Goal: Task Accomplishment & Management: Complete application form

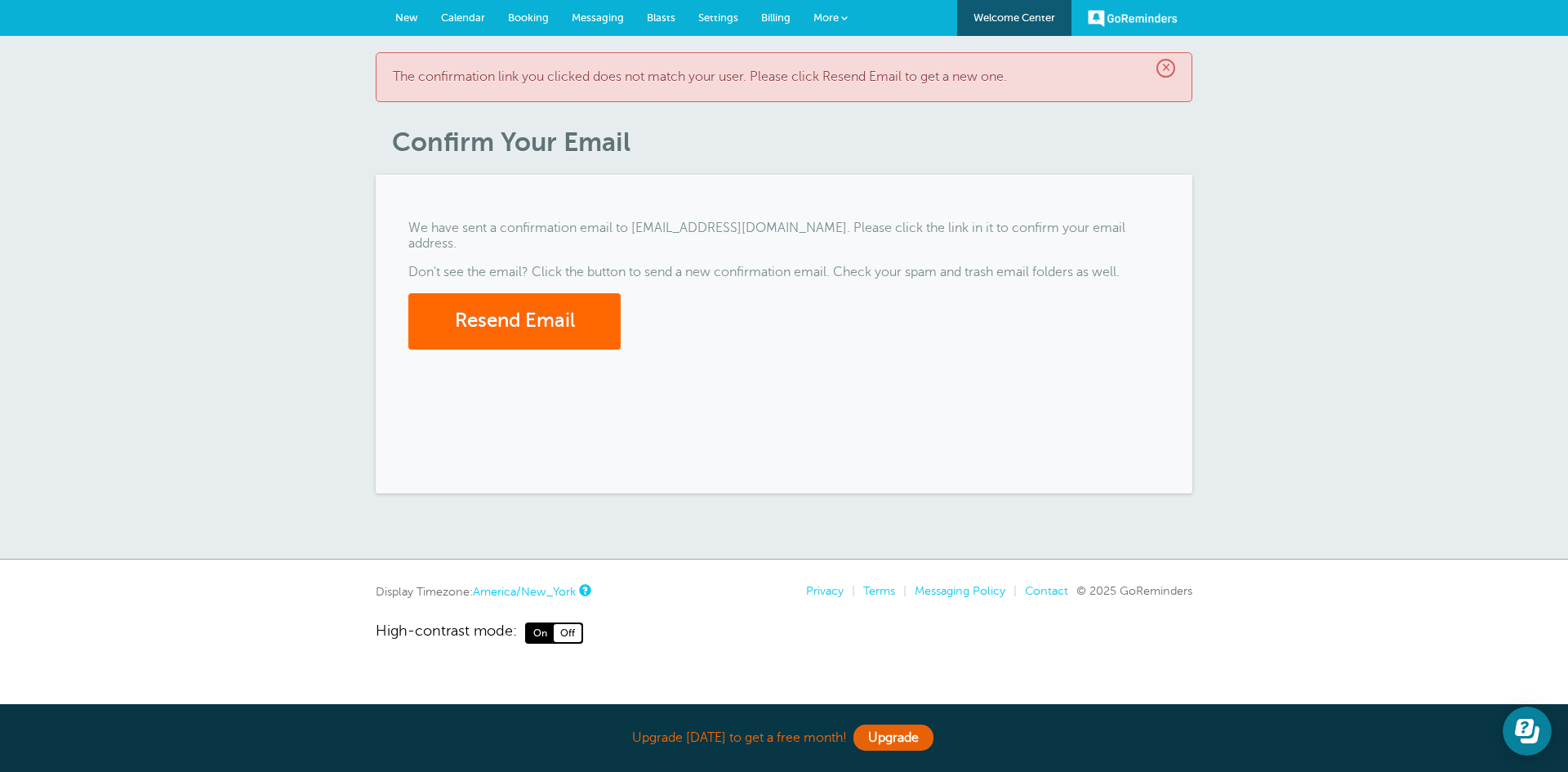
click at [886, 21] on div "GoReminders [GEOGRAPHIC_DATA] New Calendar Booking Messaging Blasts Settings Bi…" at bounding box center [784, 18] width 1568 height 36
click at [825, 21] on span "More" at bounding box center [826, 17] width 25 height 12
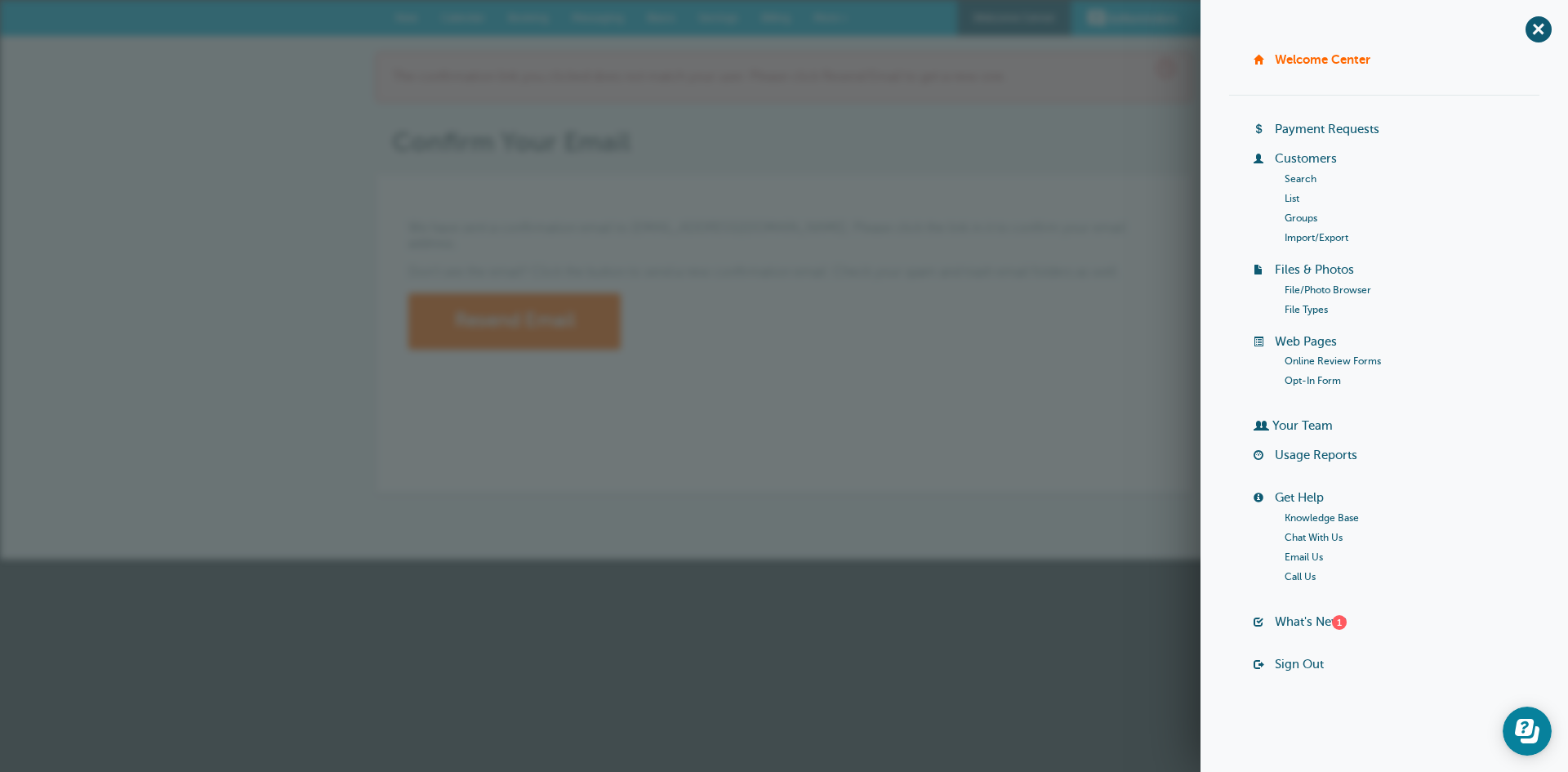
click at [1287, 197] on link "List" at bounding box center [1291, 198] width 14 height 11
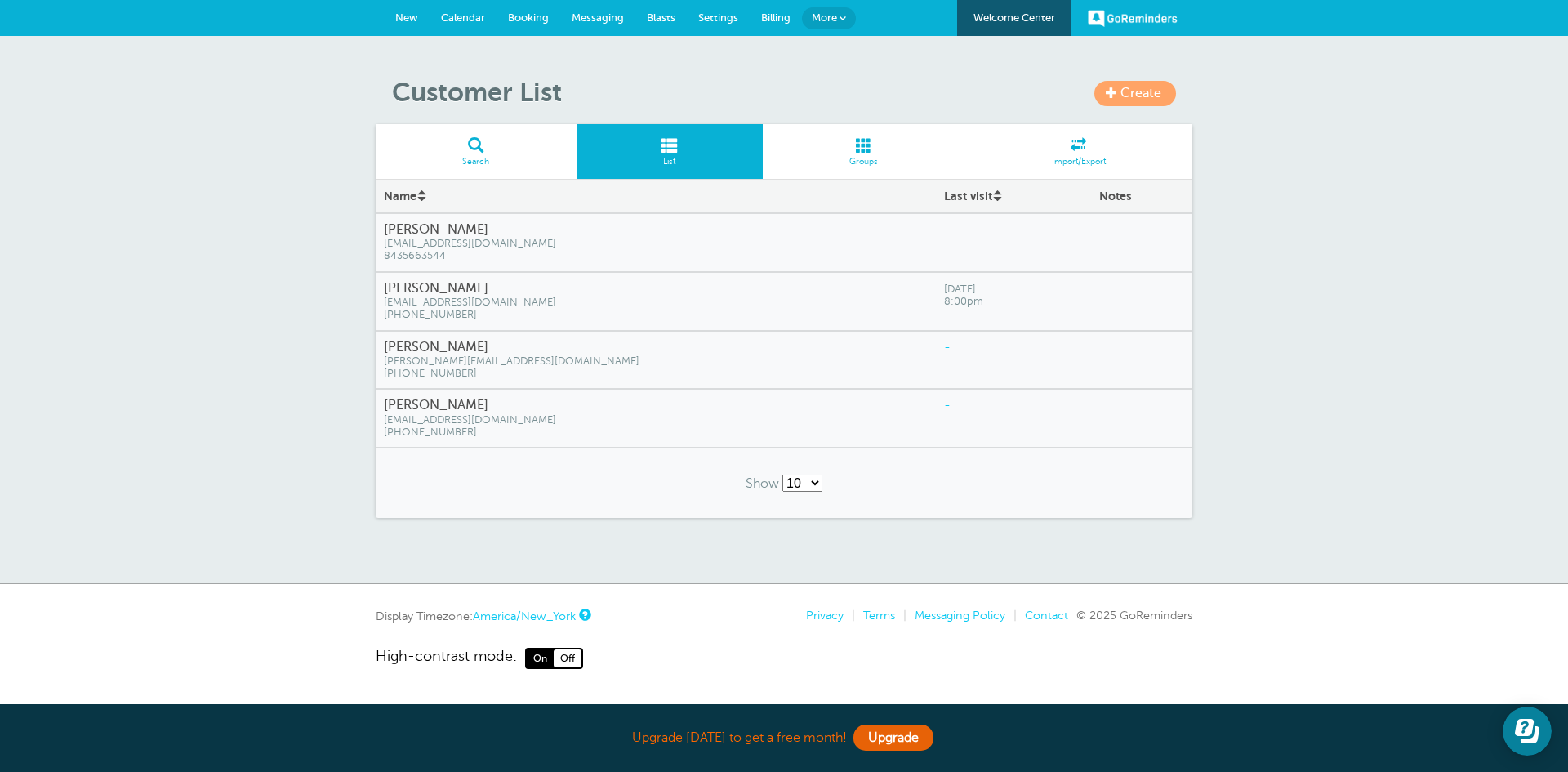
click at [837, 19] on link "More" at bounding box center [829, 18] width 54 height 22
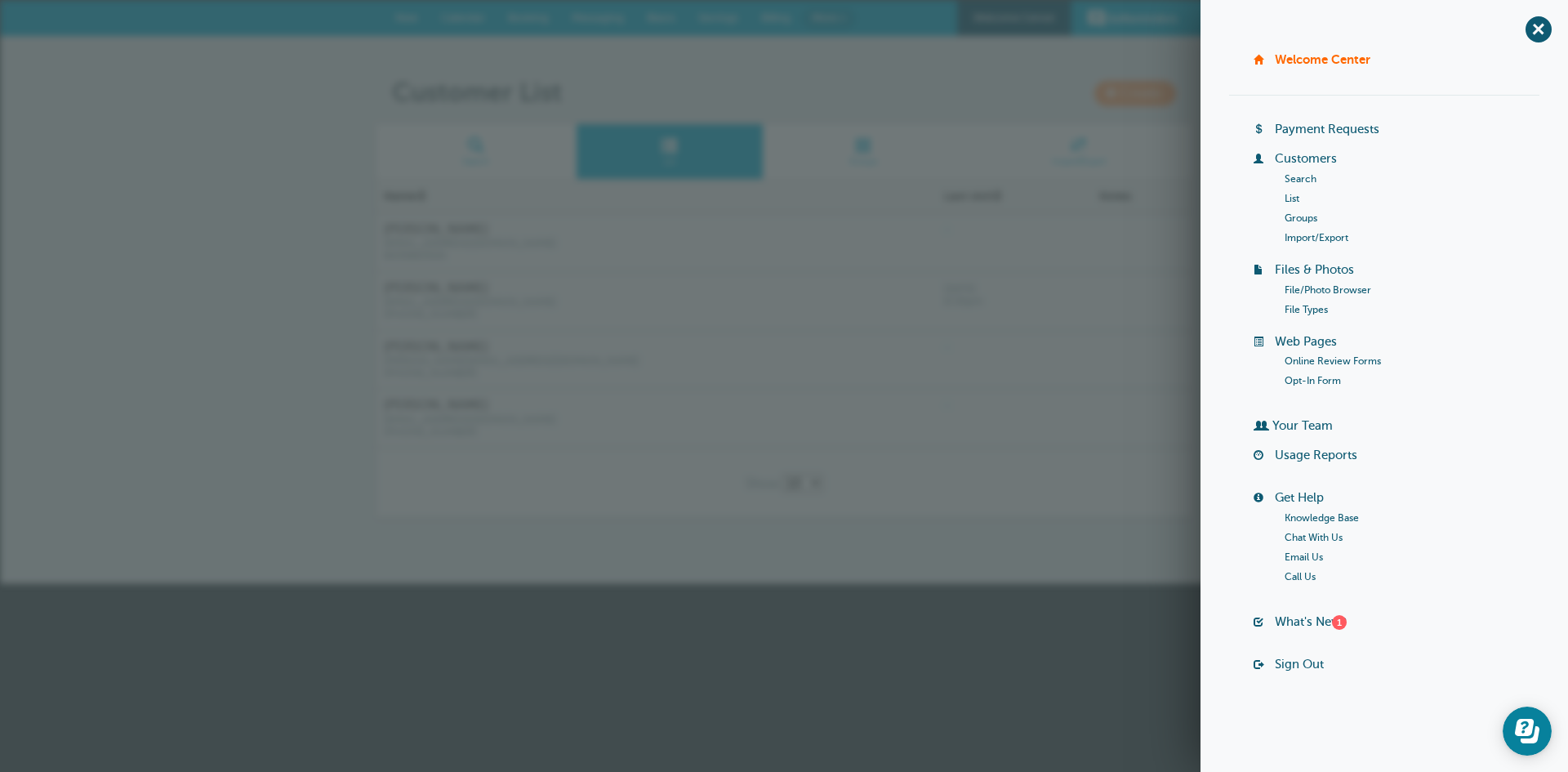
click at [1296, 200] on link "List" at bounding box center [1291, 198] width 14 height 11
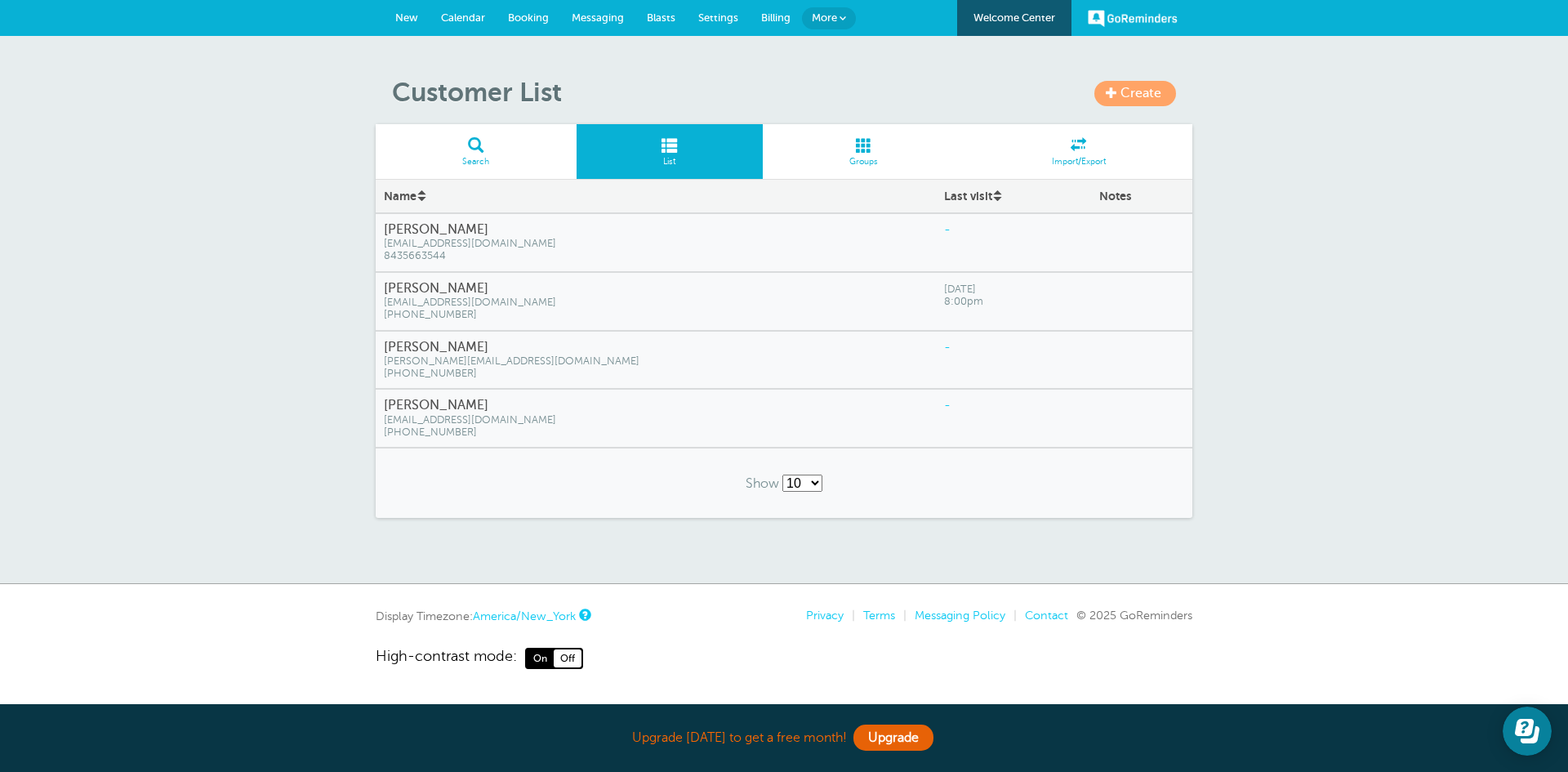
click at [537, 249] on span "fjmmusicstudios@gmail.com" at bounding box center [656, 243] width 544 height 12
click at [1204, 216] on div "Create Customer List Search List Groups Import/Export Name Last visit Notes [PE…" at bounding box center [784, 310] width 1568 height 548
click at [1229, 237] on div "Create Customer List Search List Groups Import/Export Name Last visit Notes Cha…" at bounding box center [784, 310] width 1568 height 548
click at [842, 16] on span at bounding box center [842, 17] width 7 height 7
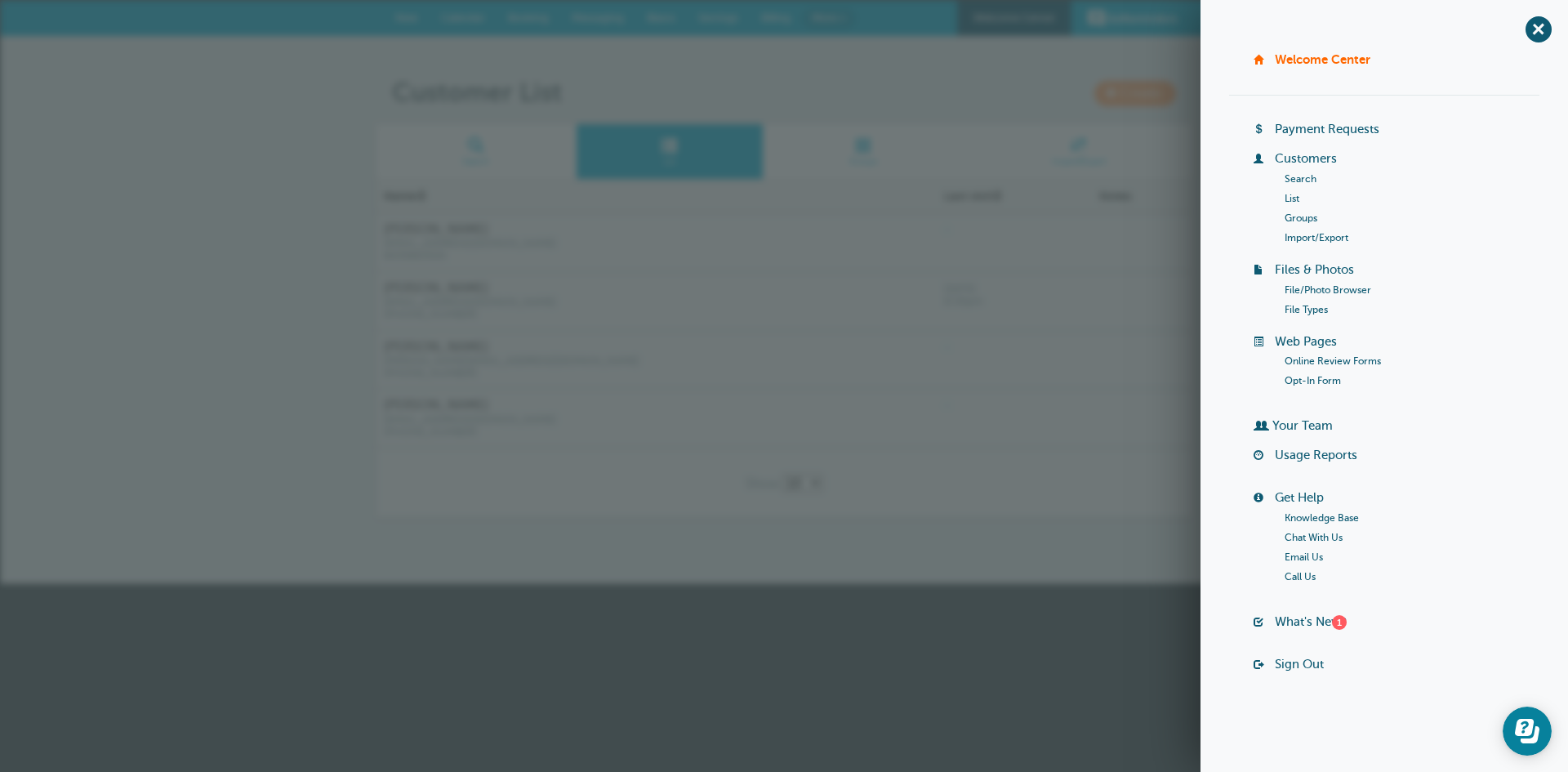
click at [1329, 127] on link "Payment Requests" at bounding box center [1326, 129] width 104 height 13
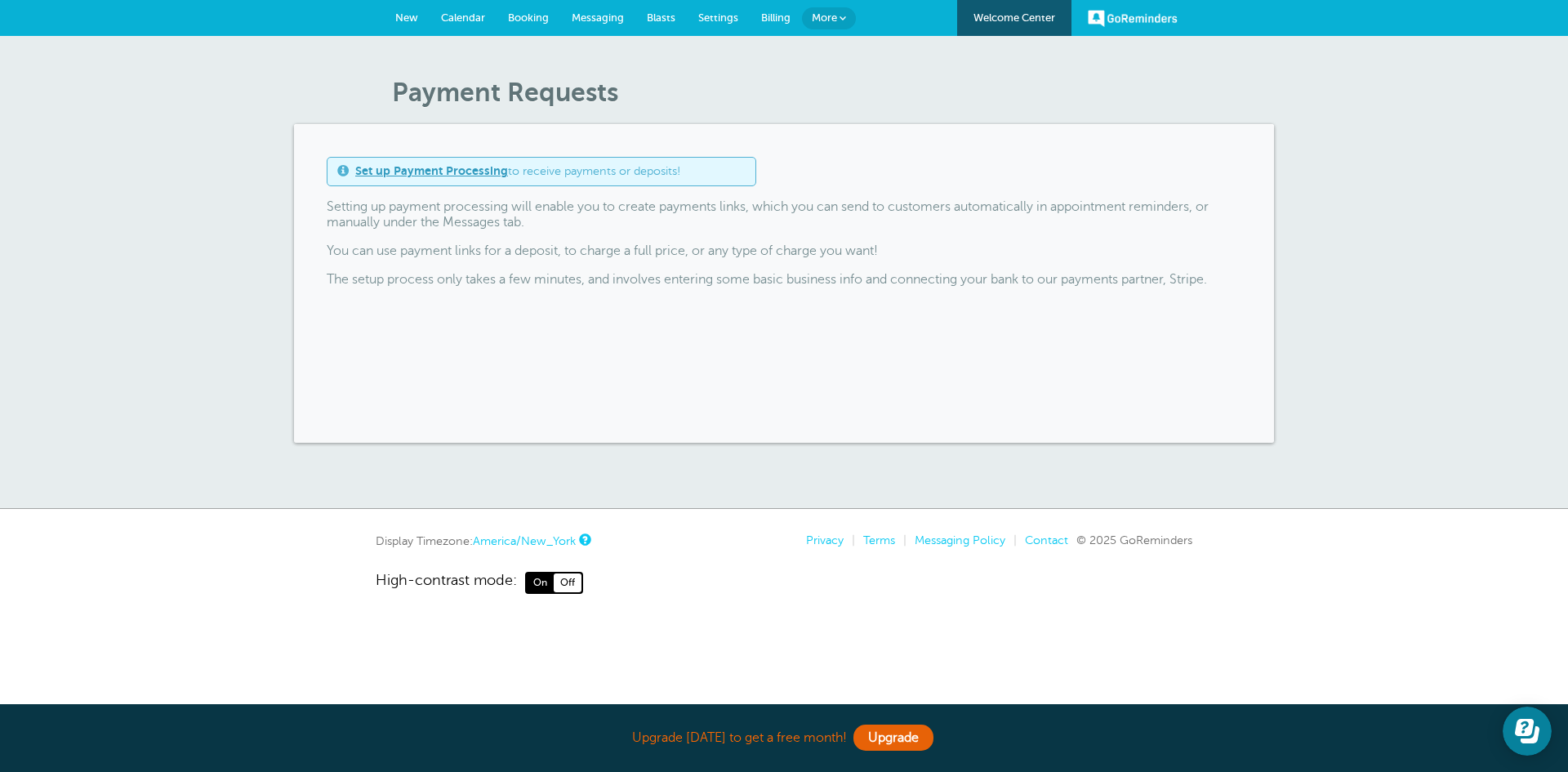
click at [706, 68] on div "Payment Requests Set up Payment Processing to receive payments or deposits! Set…" at bounding box center [784, 273] width 1568 height 473
click at [831, 17] on span "More" at bounding box center [824, 17] width 25 height 12
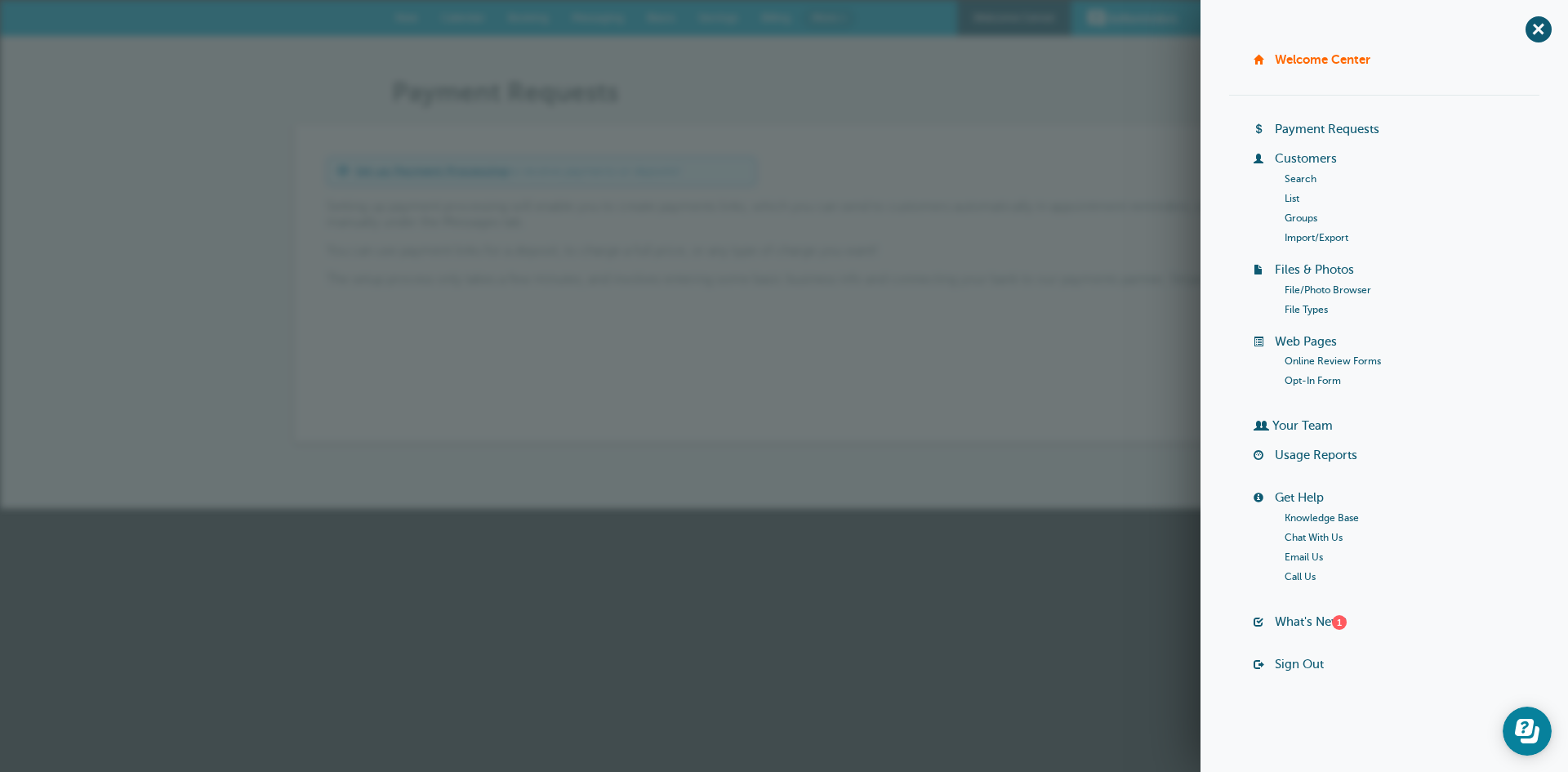
click at [1317, 237] on link "Import/Export" at bounding box center [1316, 238] width 64 height 11
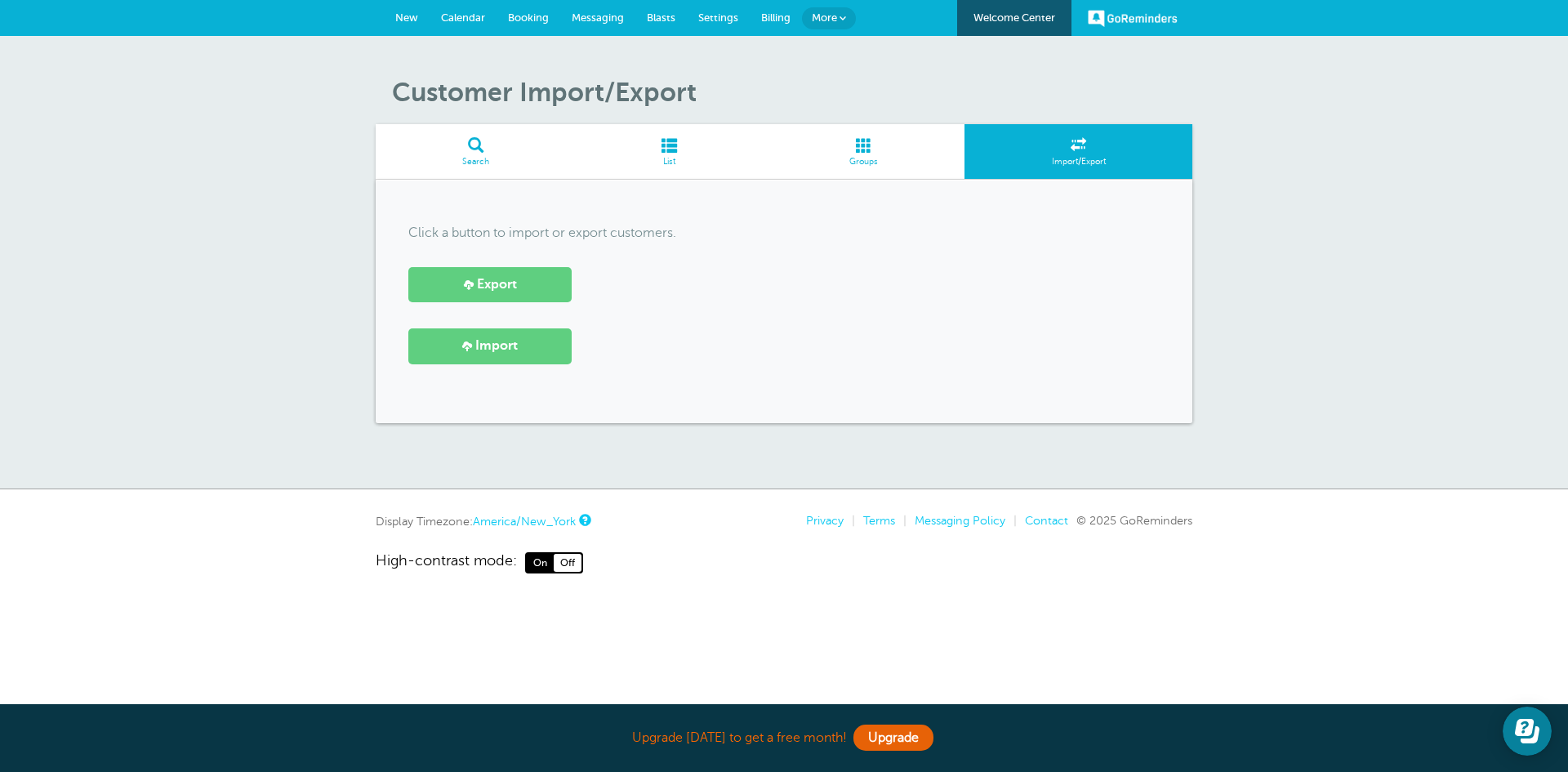
click at [865, 147] on span at bounding box center [864, 145] width 203 height 15
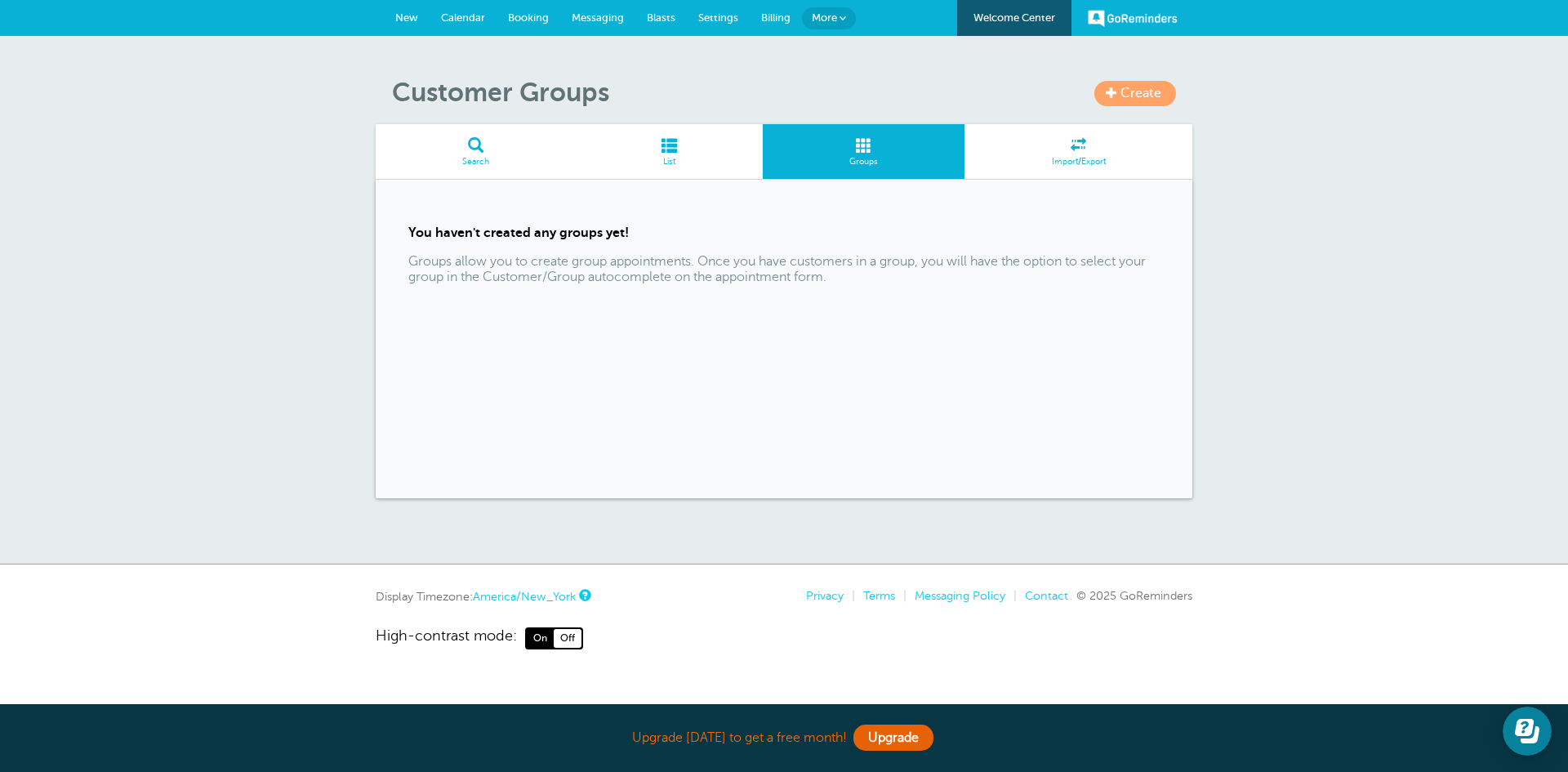
click at [663, 148] on span at bounding box center [669, 145] width 186 height 15
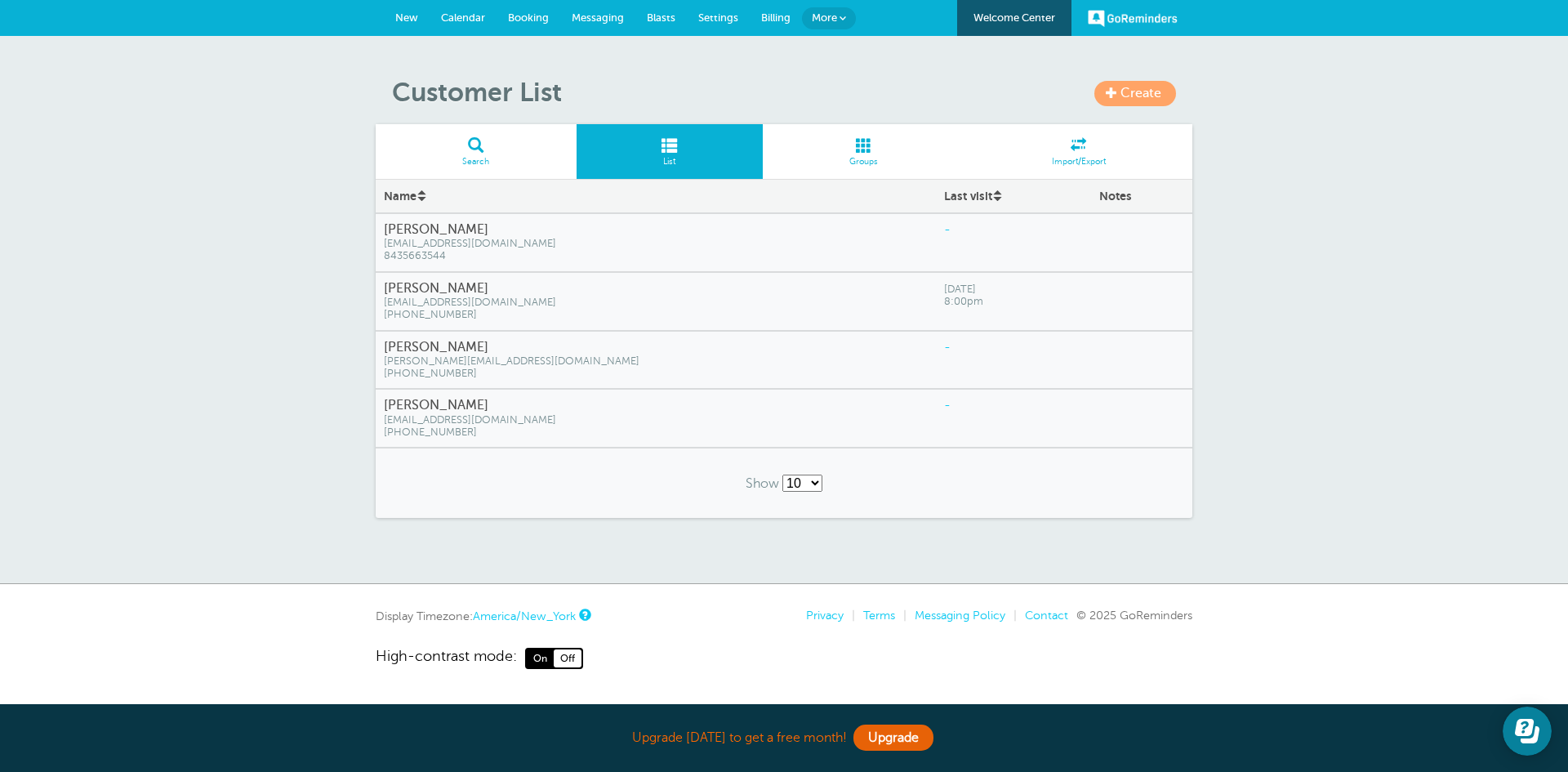
click at [490, 356] on span "j.e.miranda@att.net" at bounding box center [656, 361] width 544 height 12
click at [1152, 89] on span "Create" at bounding box center [1140, 93] width 41 height 14
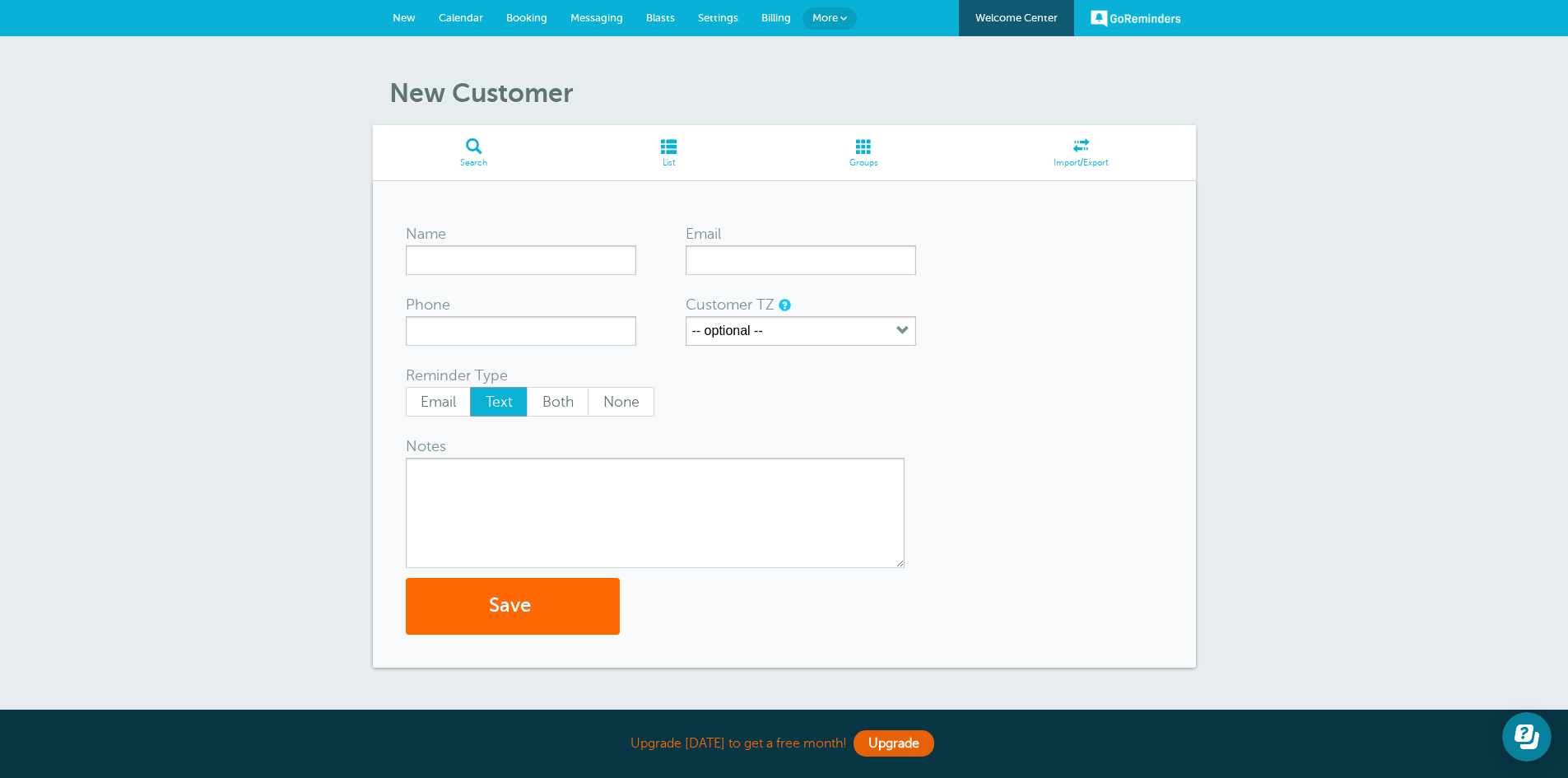
click at [1285, 103] on div "New Customer Search List Groups Import/Export Name Email Phone Customer TZ -- o…" at bounding box center [784, 385] width 1568 height 698
click at [650, 77] on h1 "New Customer" at bounding box center [792, 93] width 807 height 31
click at [839, 19] on link "More" at bounding box center [830, 18] width 54 height 22
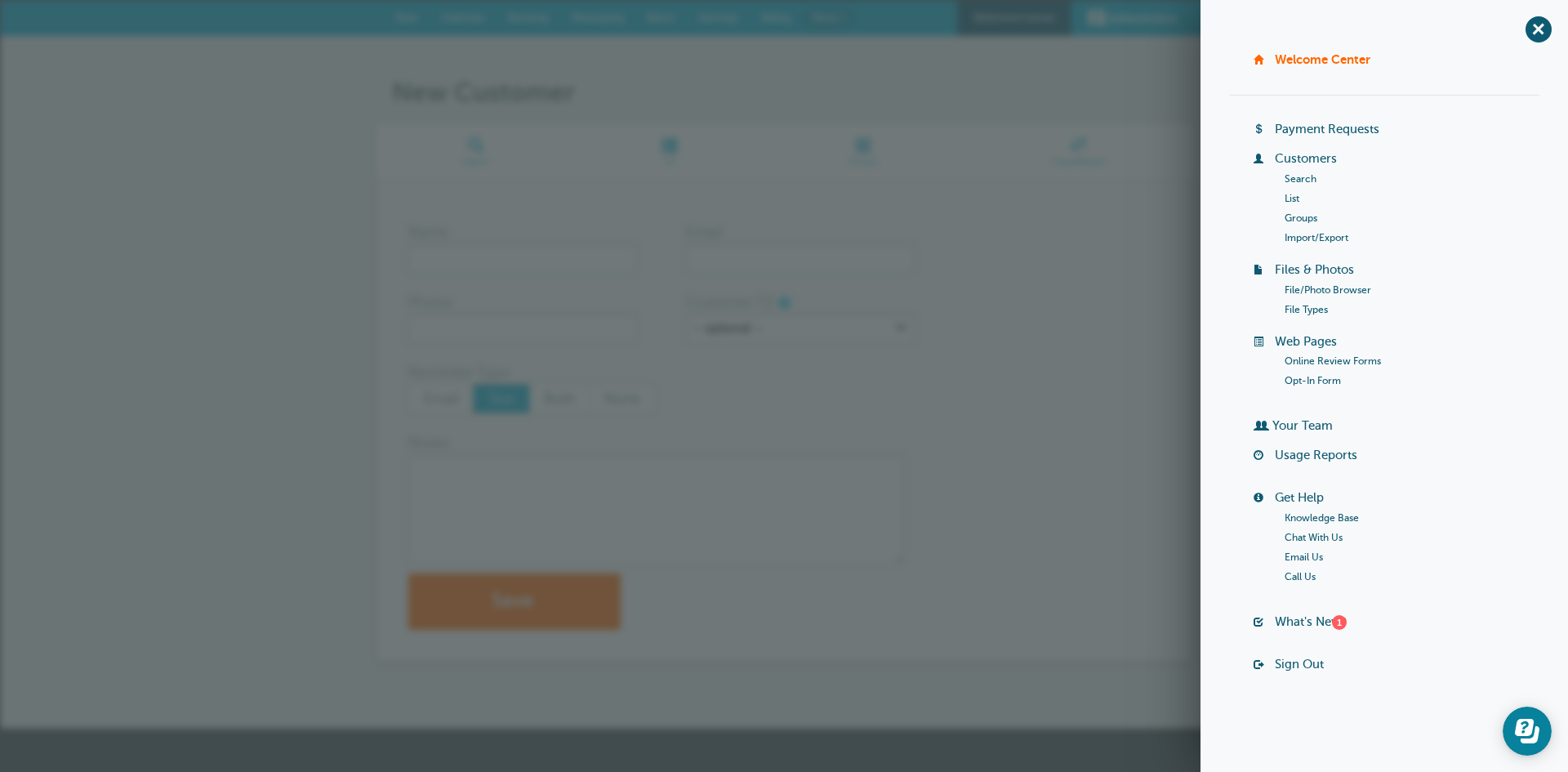
click at [1295, 216] on link "Groups" at bounding box center [1301, 218] width 33 height 11
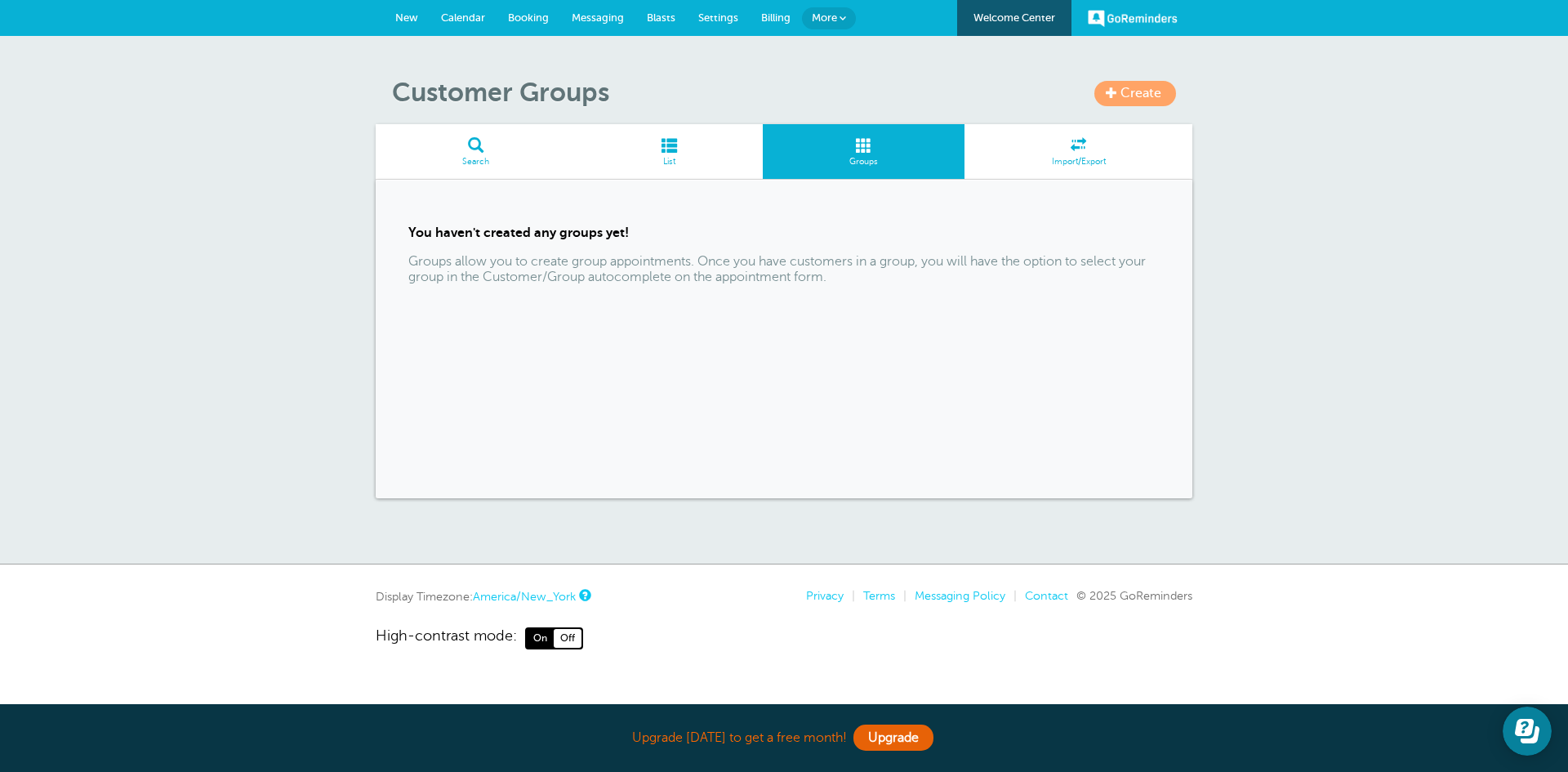
click at [1146, 87] on span "Create" at bounding box center [1140, 93] width 41 height 14
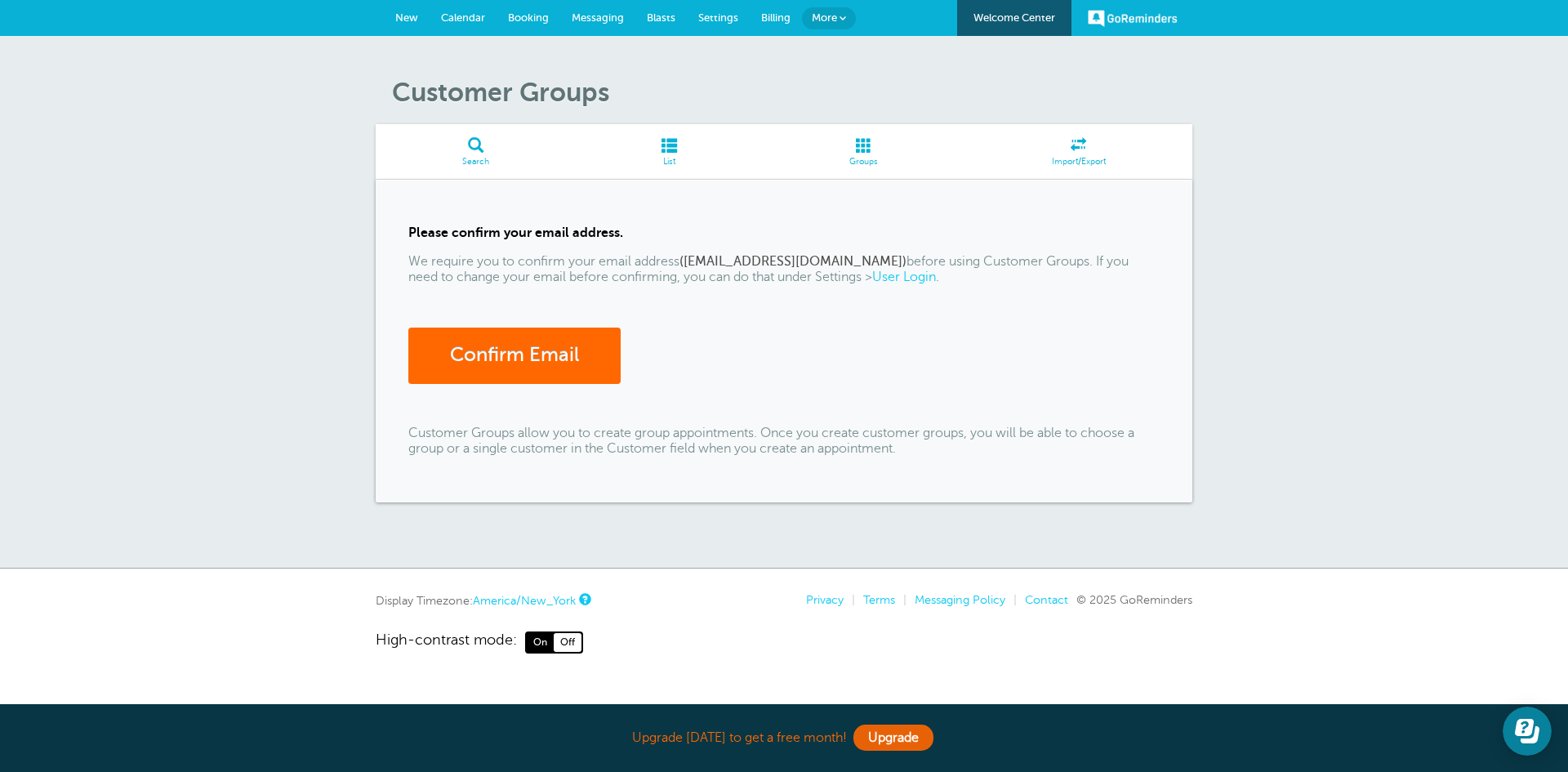
click at [872, 276] on link "User Login" at bounding box center [904, 276] width 64 height 14
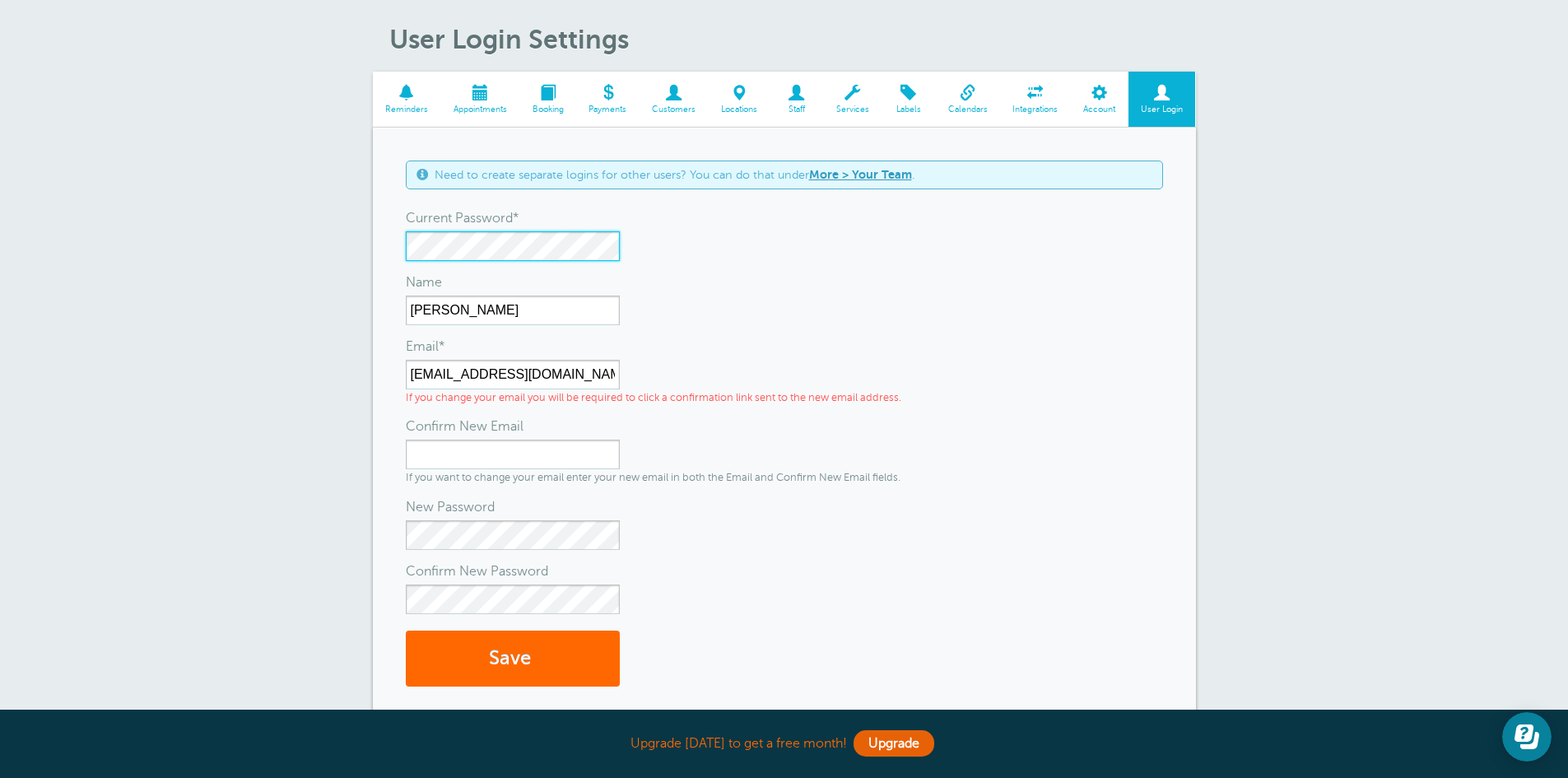
scroll to position [82, 0]
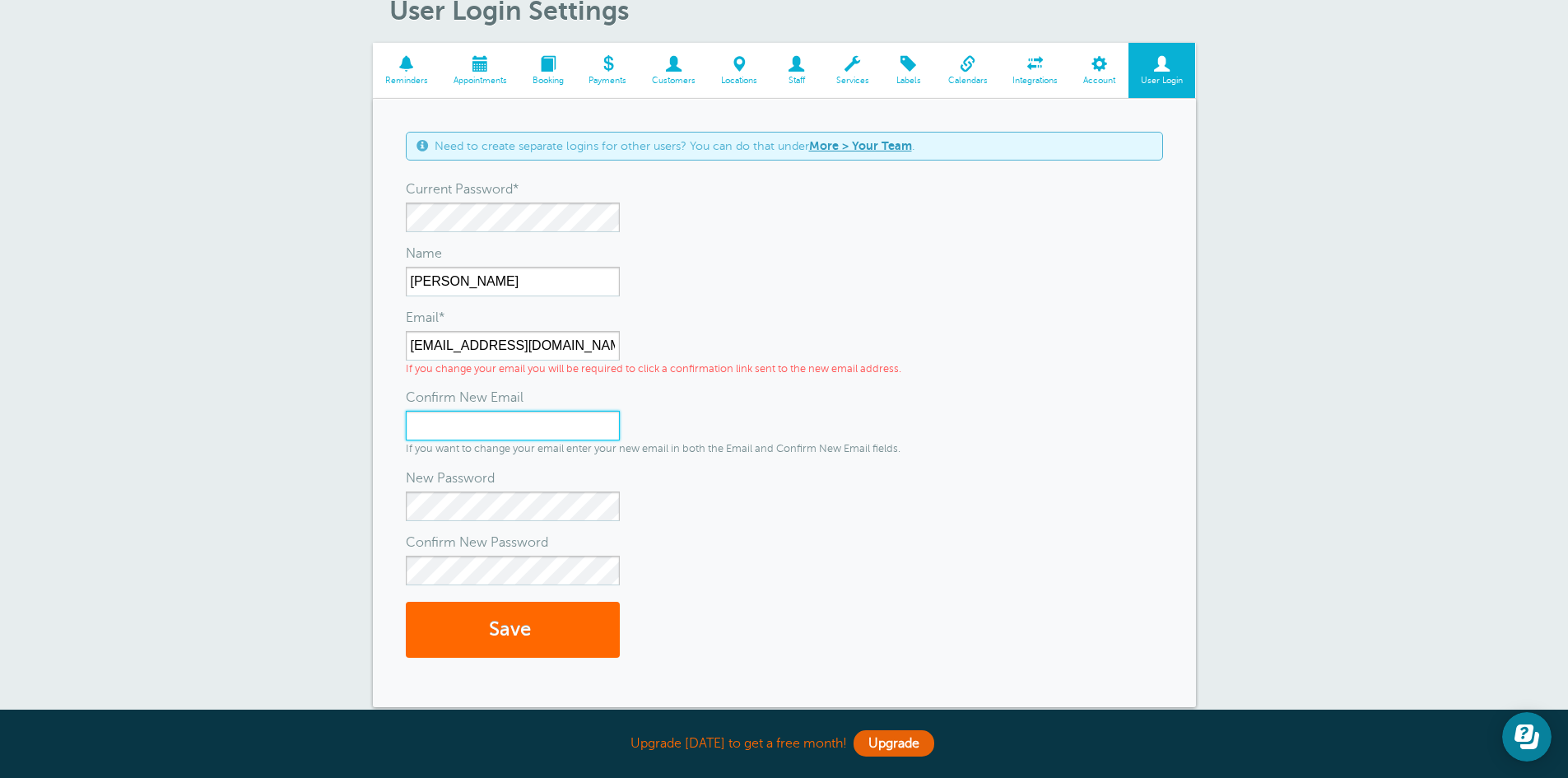
click at [429, 427] on input "Confirm New Email" at bounding box center [513, 426] width 214 height 30
click at [445, 421] on input "Confirm New Email" at bounding box center [513, 426] width 214 height 30
type input "fjmmusicstudios@gmail.com"
click at [674, 484] on div "New Password" at bounding box center [784, 478] width 757 height 26
click at [506, 630] on button "Save" at bounding box center [513, 630] width 214 height 57
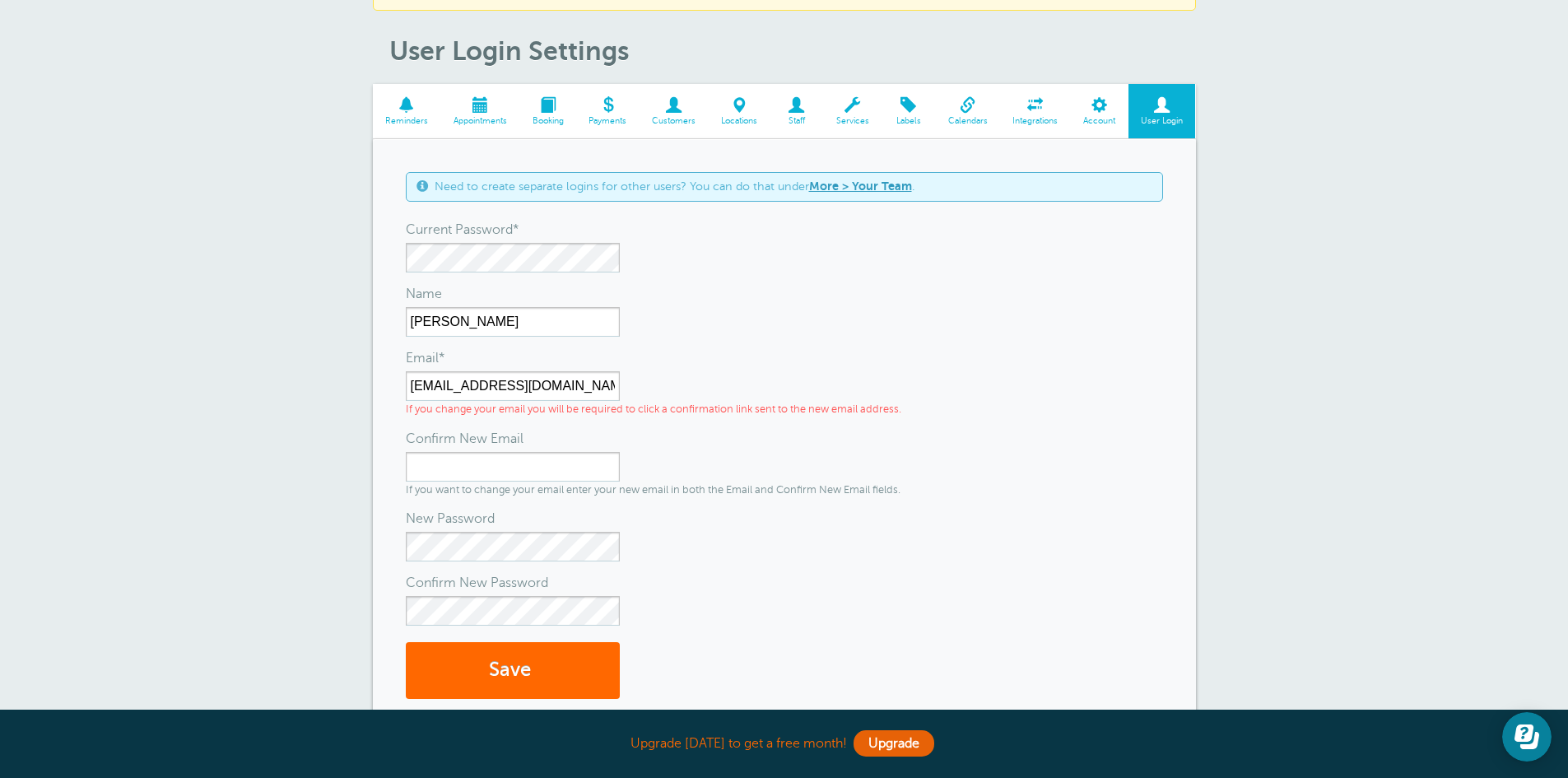
scroll to position [82, 0]
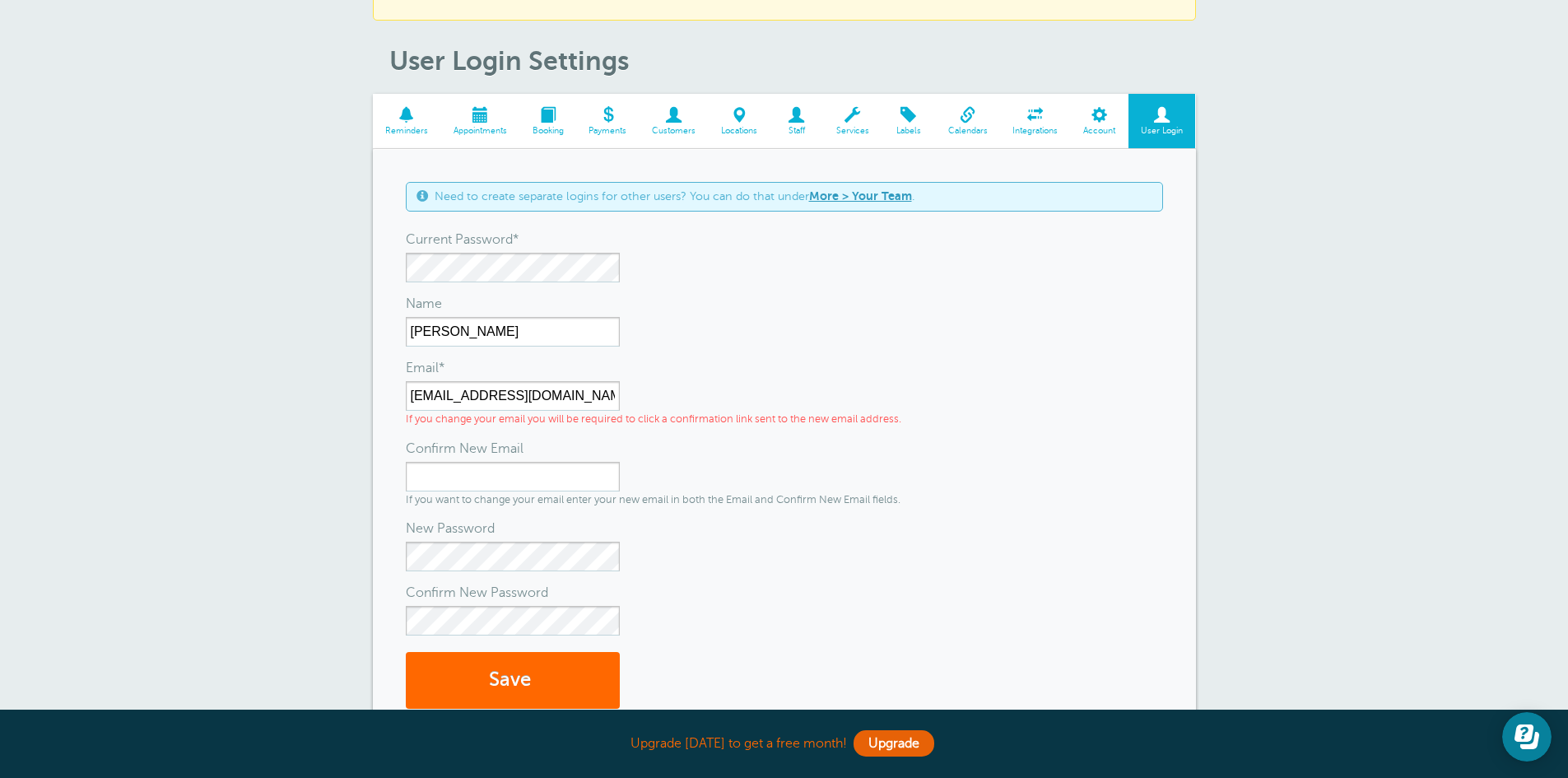
click at [674, 114] on span at bounding box center [674, 115] width 69 height 15
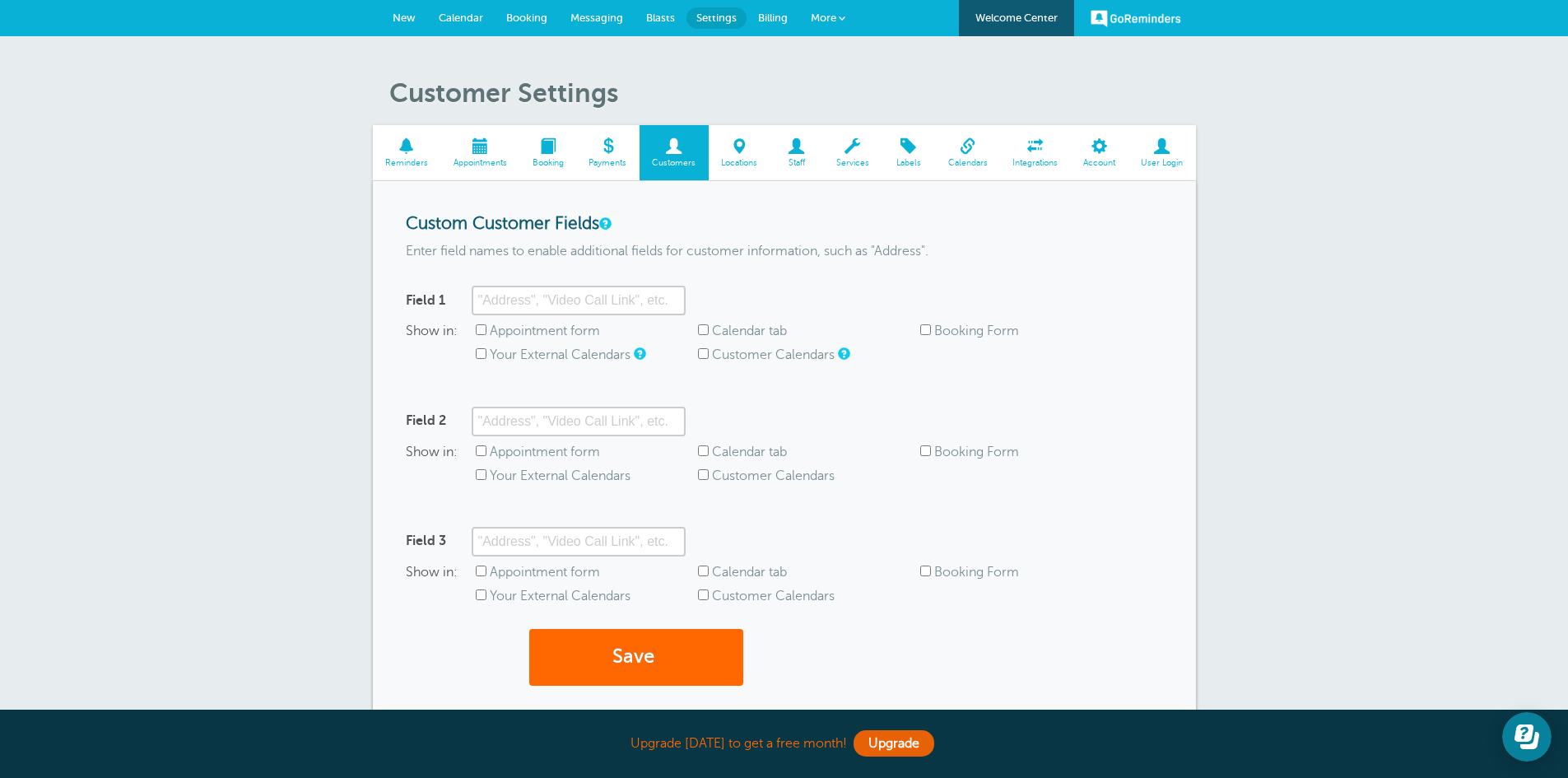
click at [1160, 151] on span at bounding box center [1162, 146] width 68 height 15
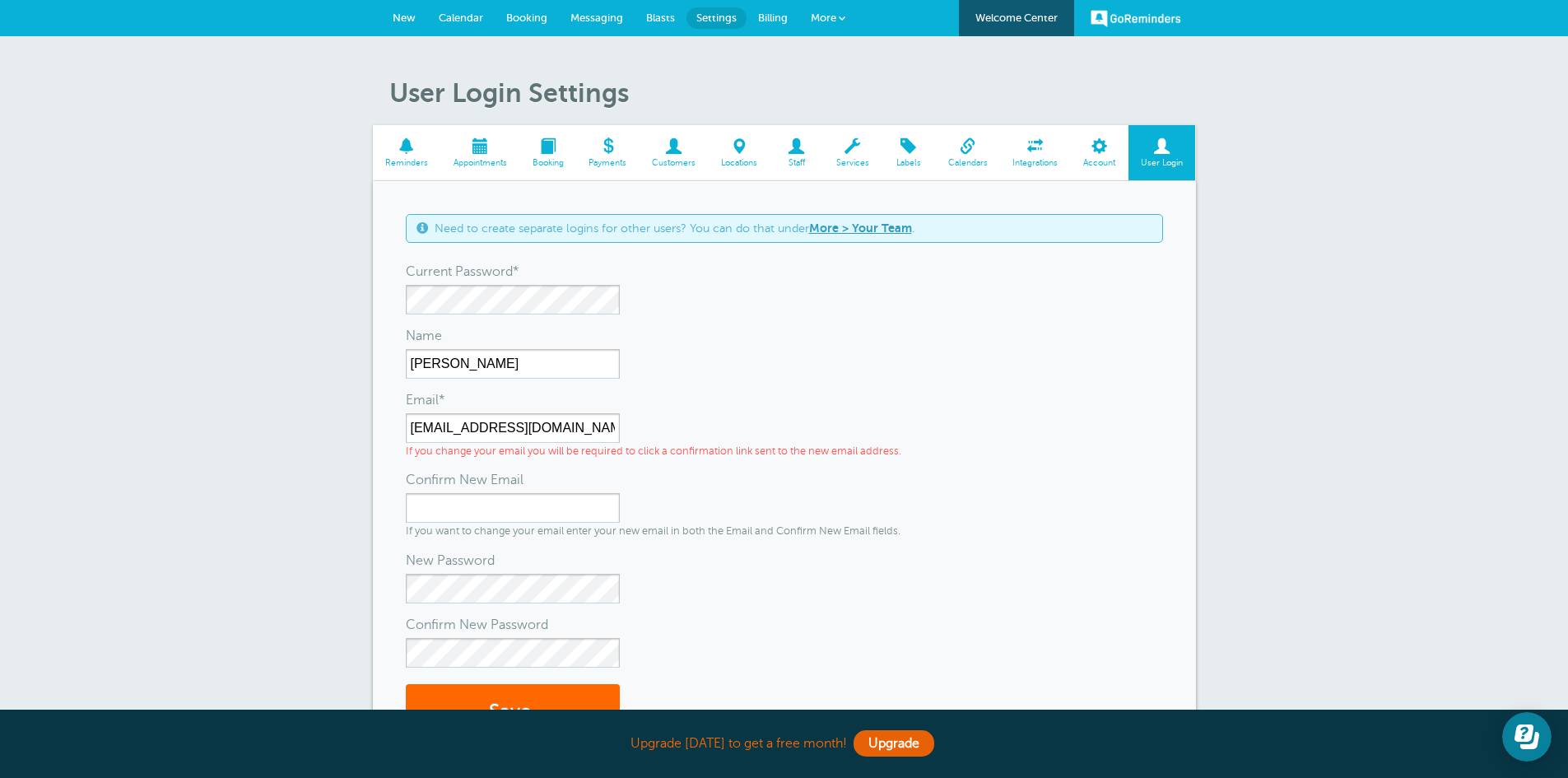
click at [826, 17] on span "More" at bounding box center [823, 17] width 25 height 13
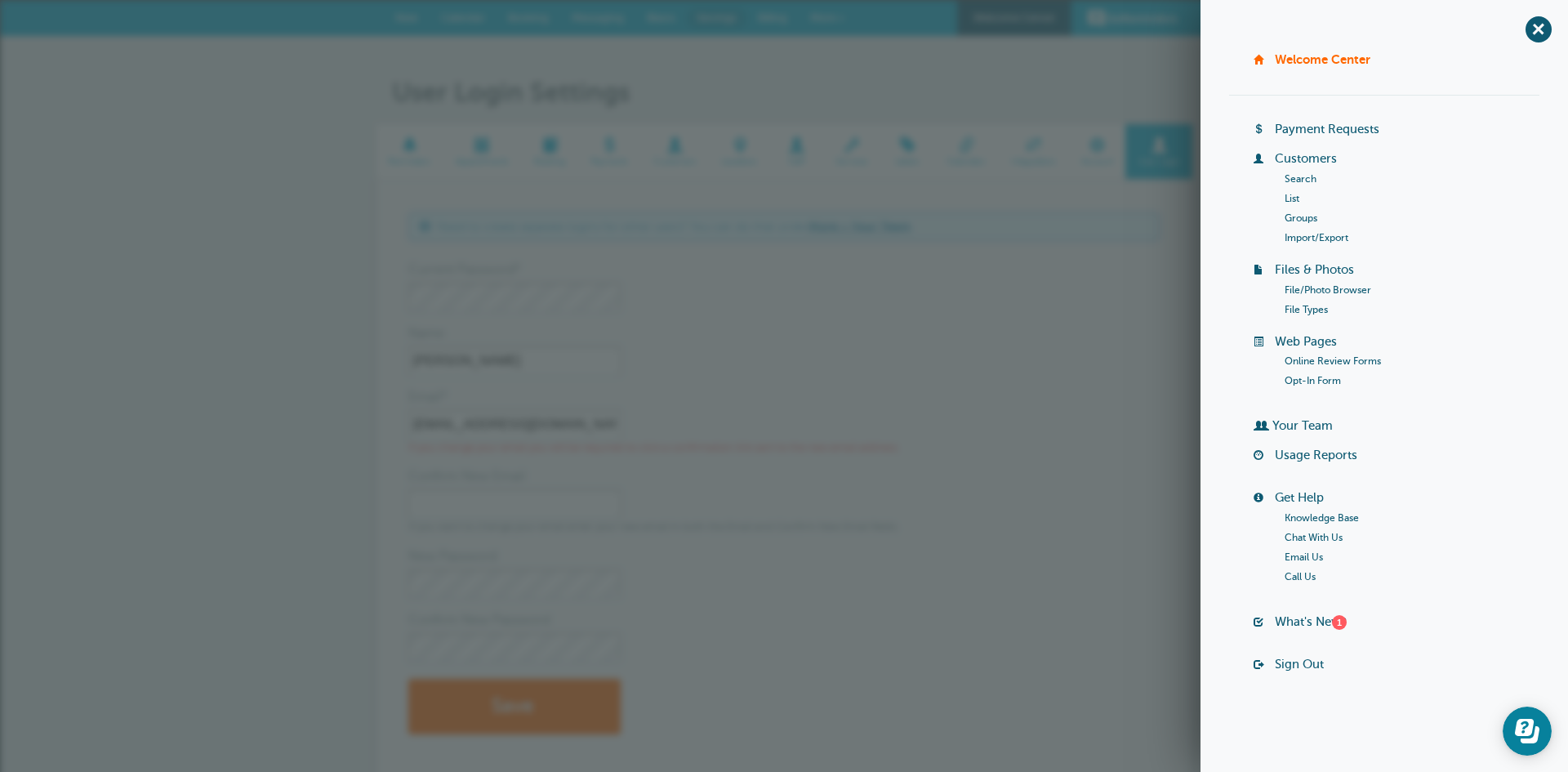
click at [1301, 216] on link "Groups" at bounding box center [1301, 218] width 33 height 11
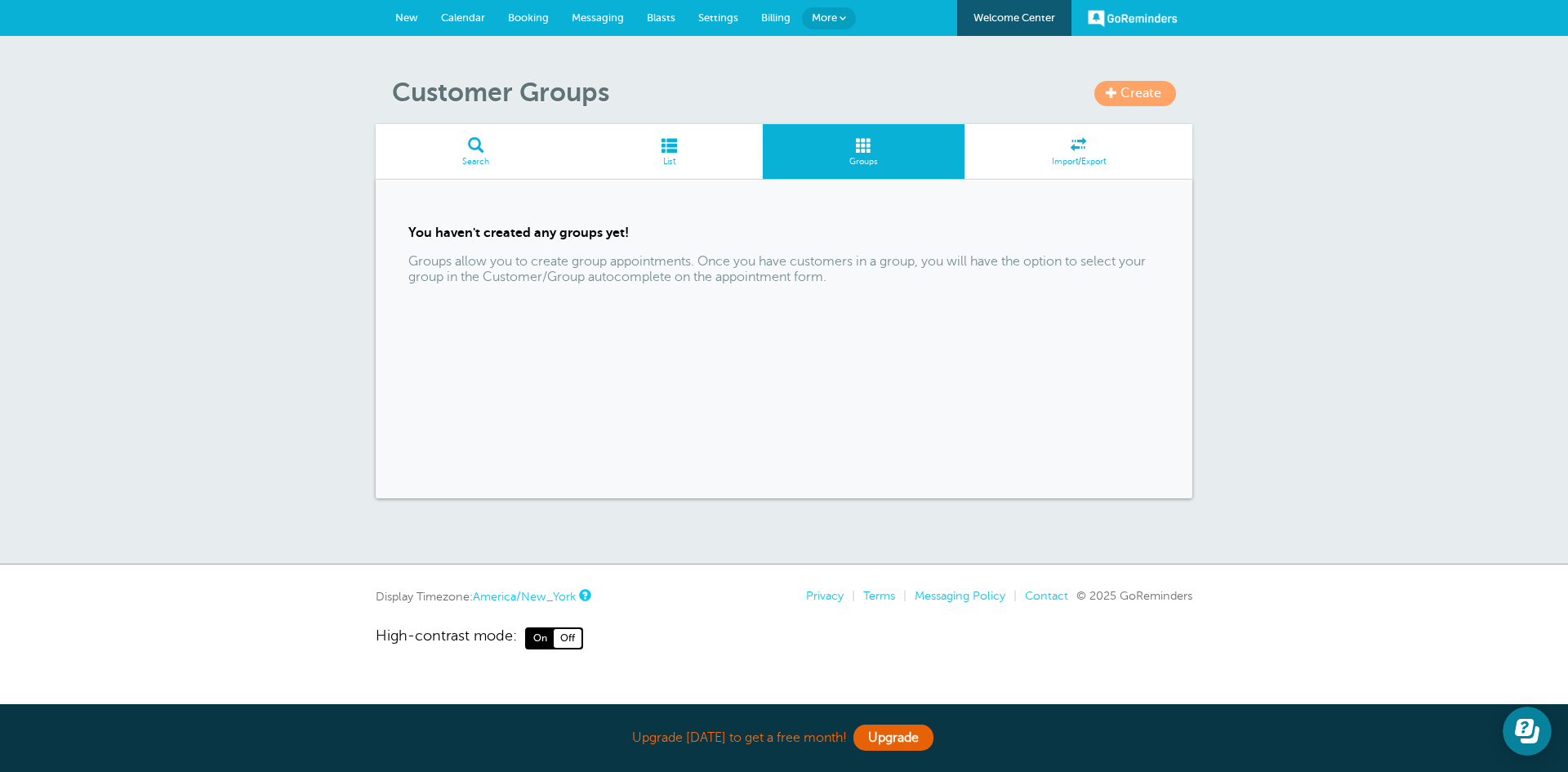
click at [1143, 81] on link "Create" at bounding box center [1134, 93] width 81 height 25
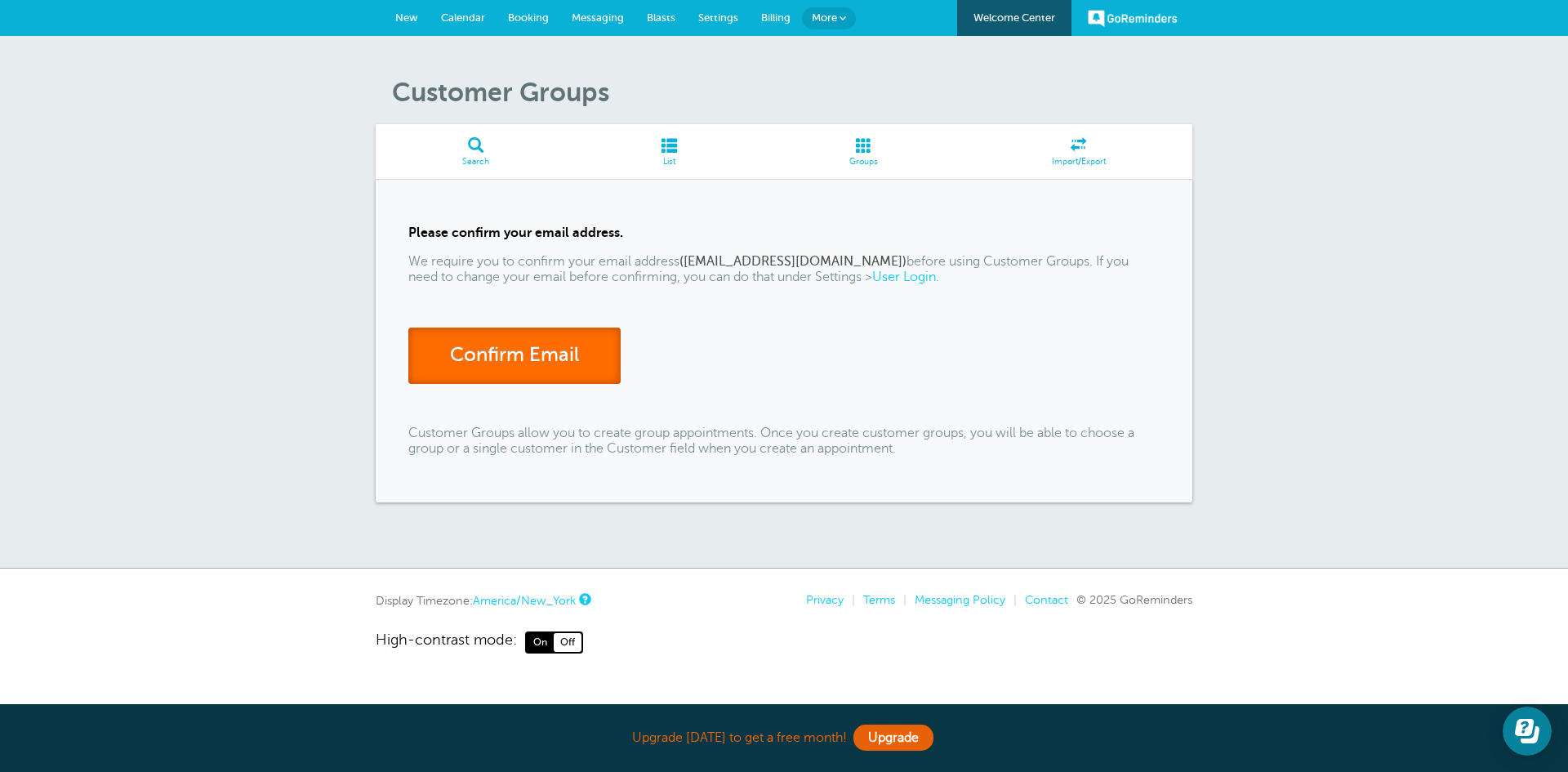
click at [520, 358] on link "Confirm Email" at bounding box center [514, 355] width 213 height 57
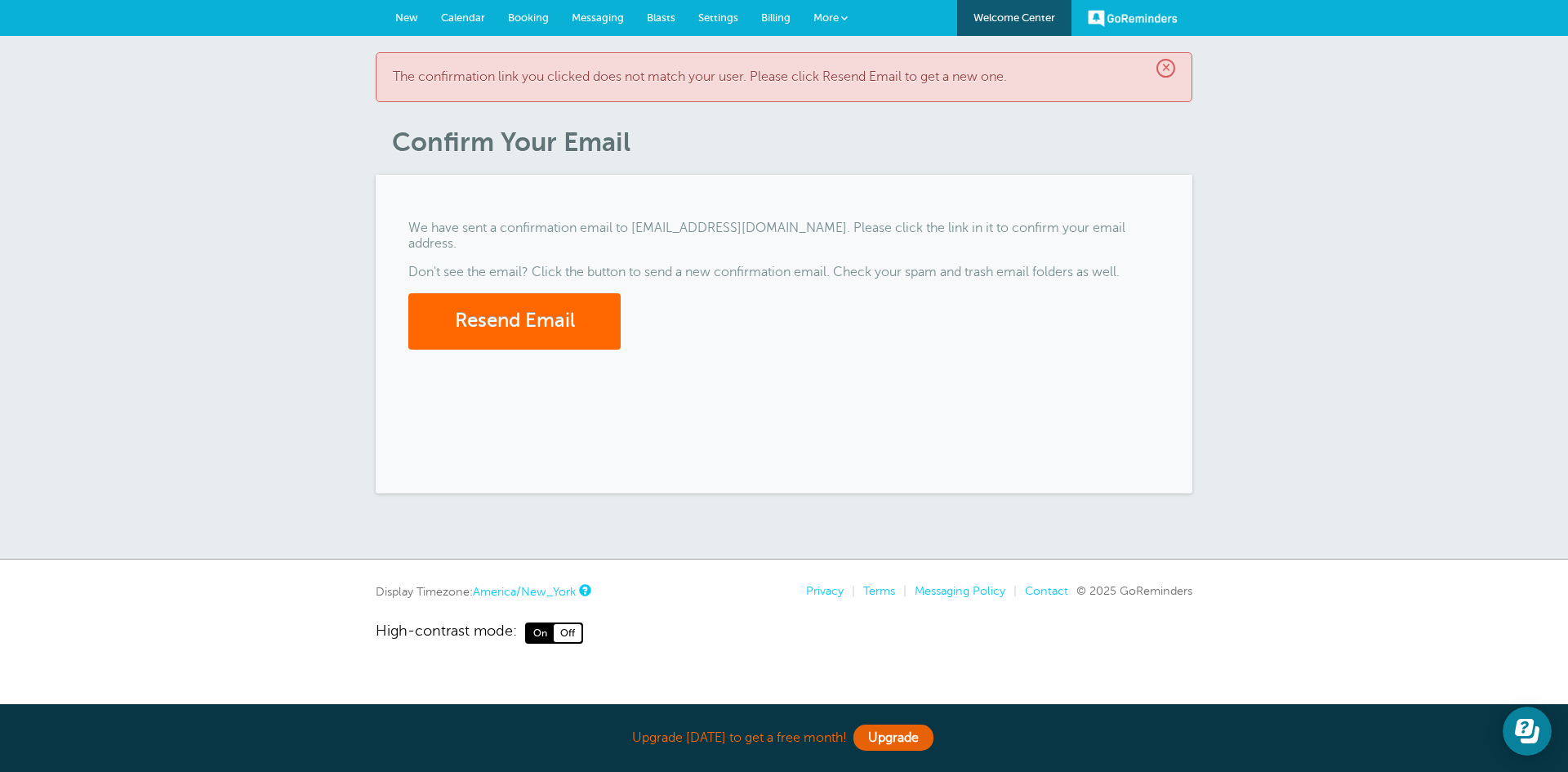
click at [755, 76] on p "The confirmation link you clicked does not match your user. Please click Resend…" at bounding box center [783, 78] width 782 height 15
click at [484, 294] on button "Resend Email" at bounding box center [514, 321] width 213 height 57
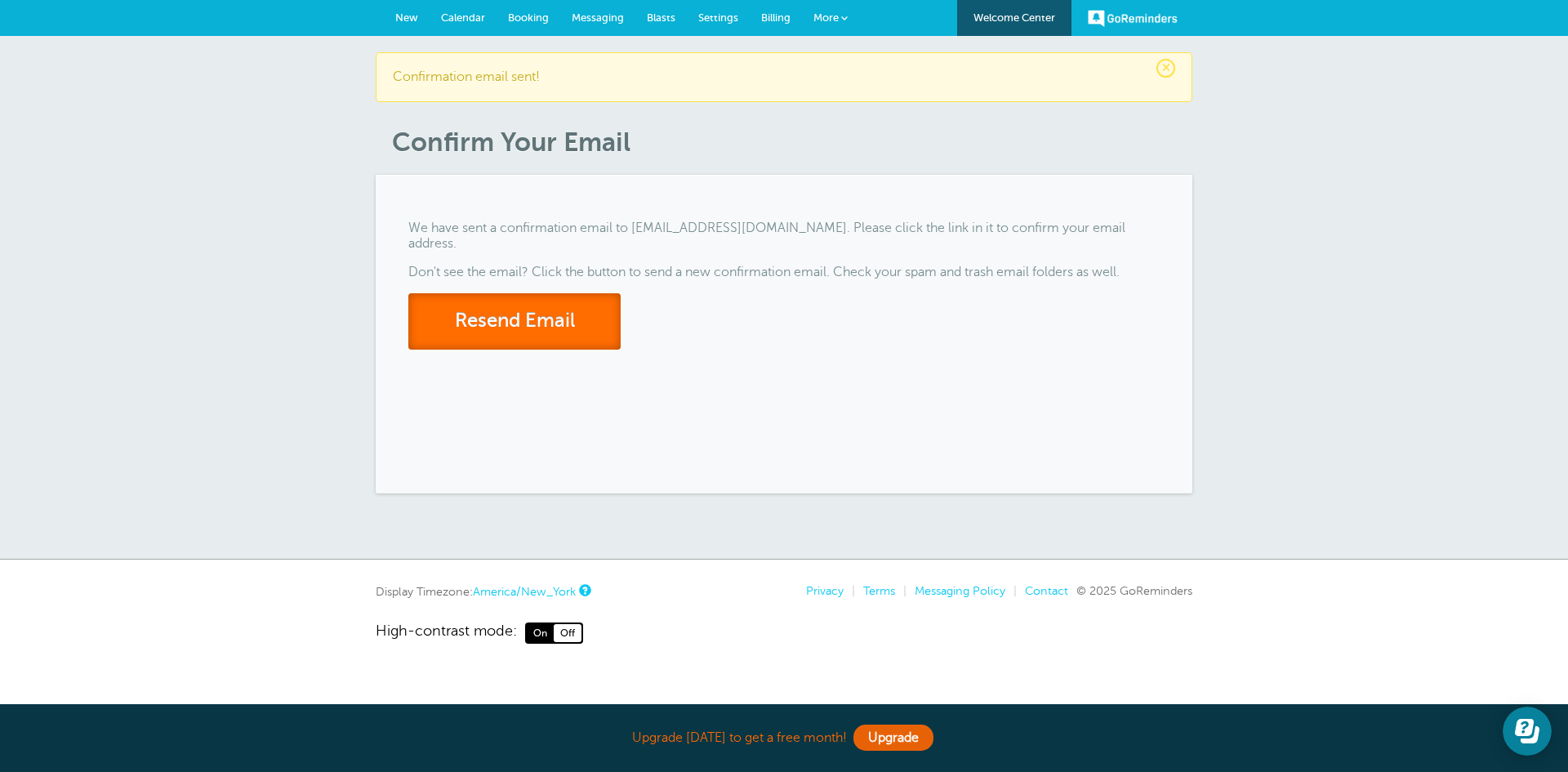
click at [517, 298] on button "Resend Email" at bounding box center [514, 321] width 213 height 57
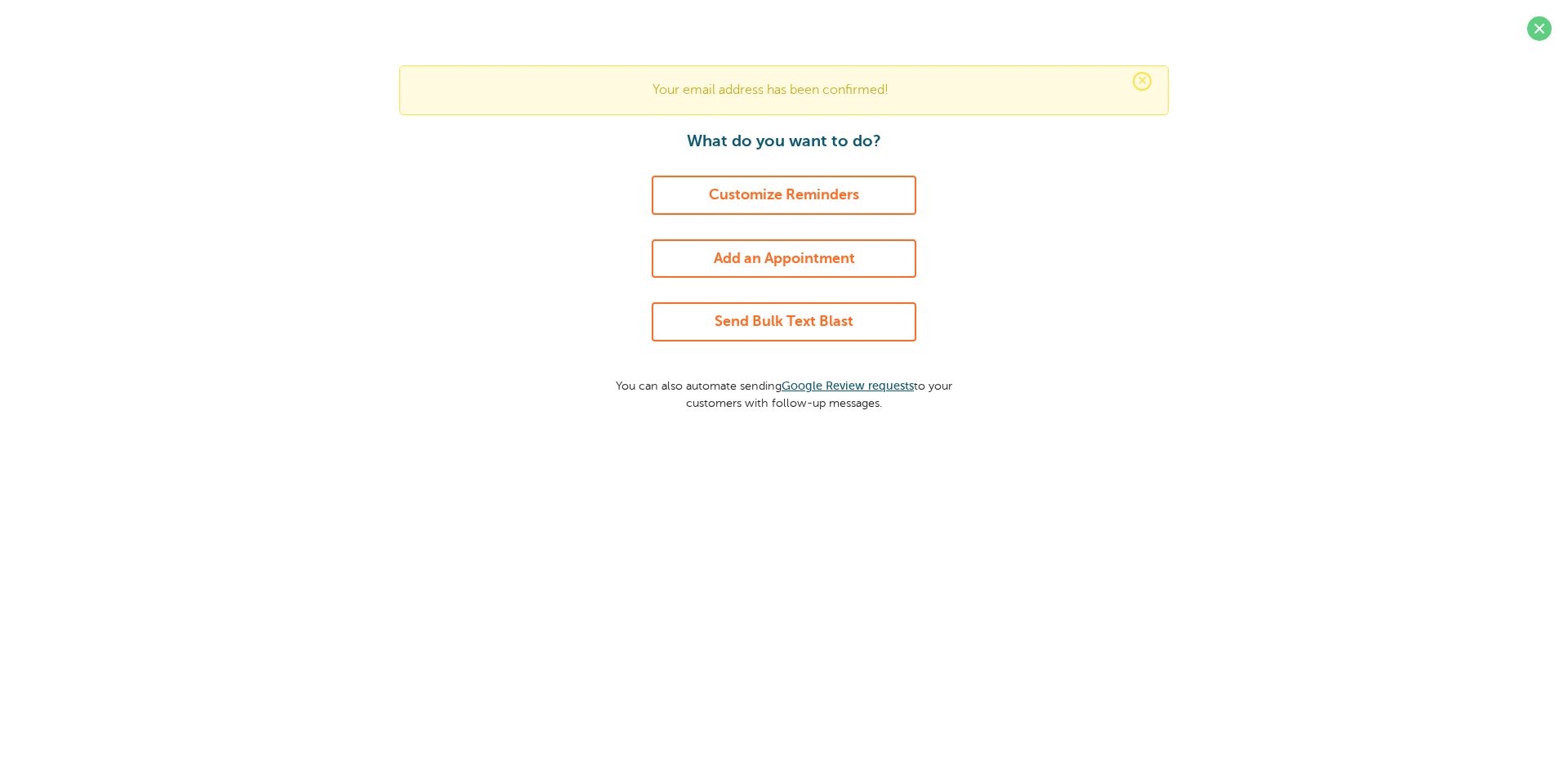
click at [939, 94] on p "Your email address has been confirmed!" at bounding box center [784, 90] width 735 height 15
click at [795, 192] on link "Customize Reminders" at bounding box center [784, 194] width 264 height 39
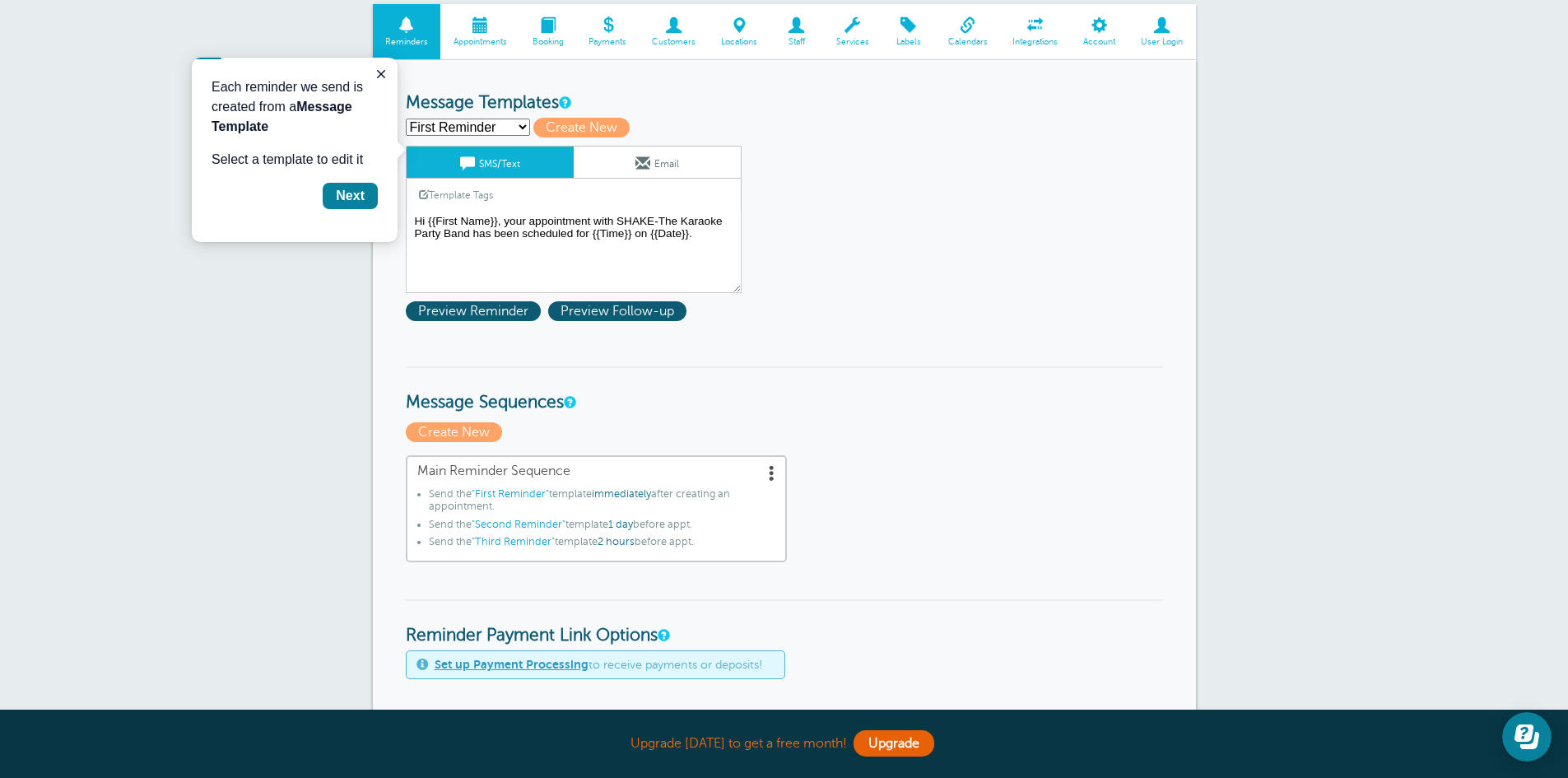
scroll to position [82, 0]
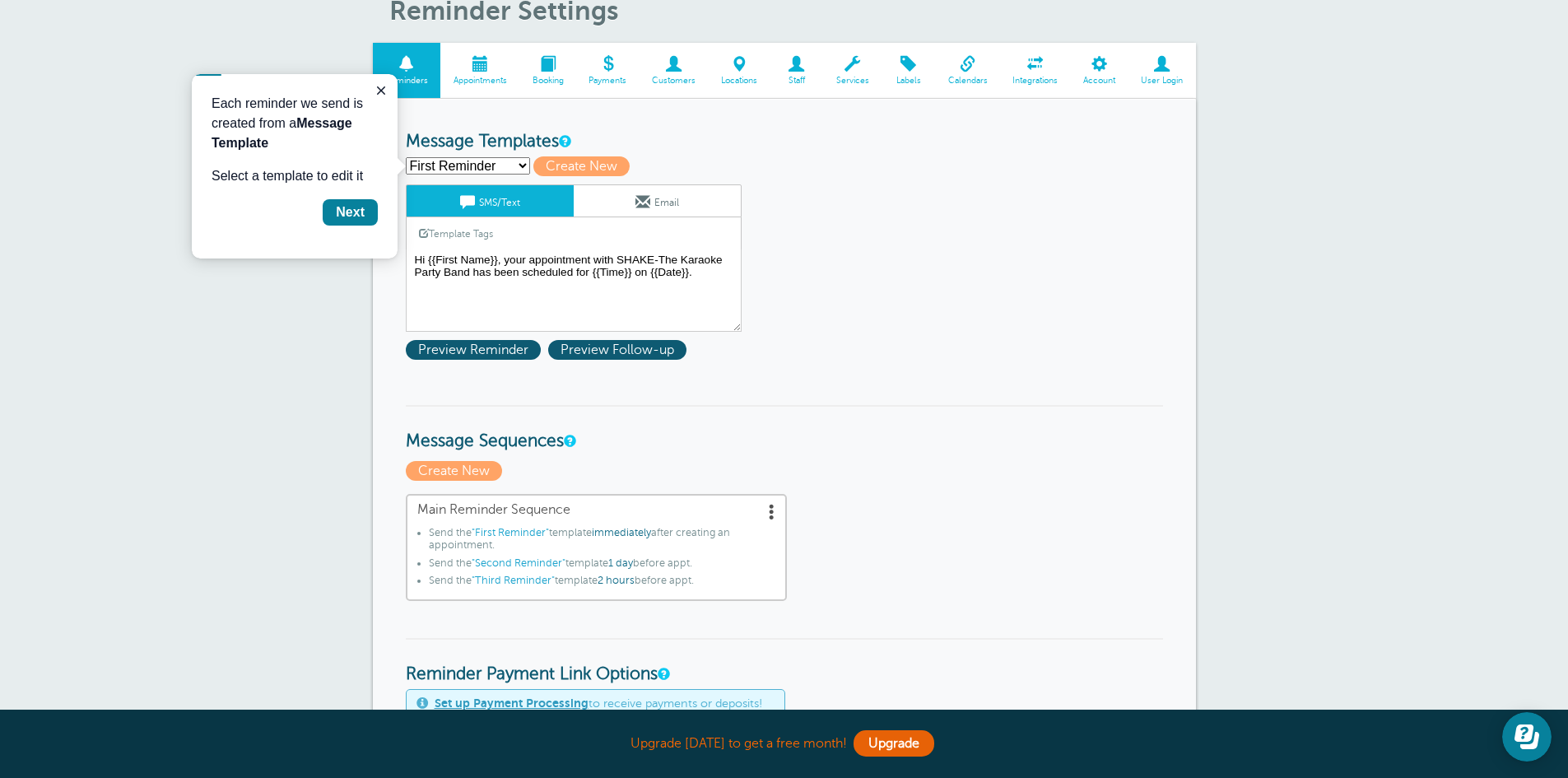
click at [674, 63] on span at bounding box center [674, 64] width 69 height 15
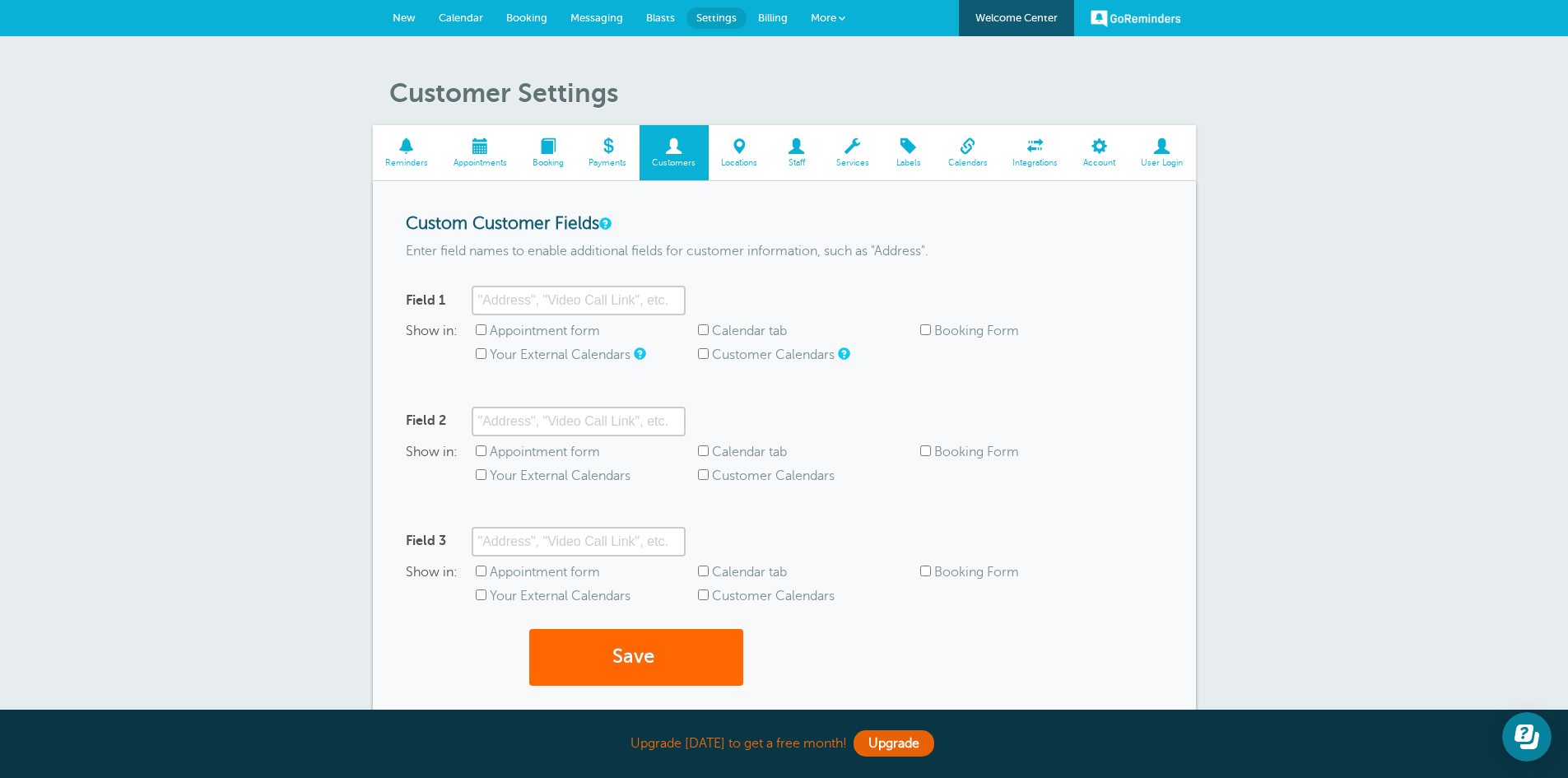
click at [660, 14] on span "Blasts" at bounding box center [661, 17] width 29 height 13
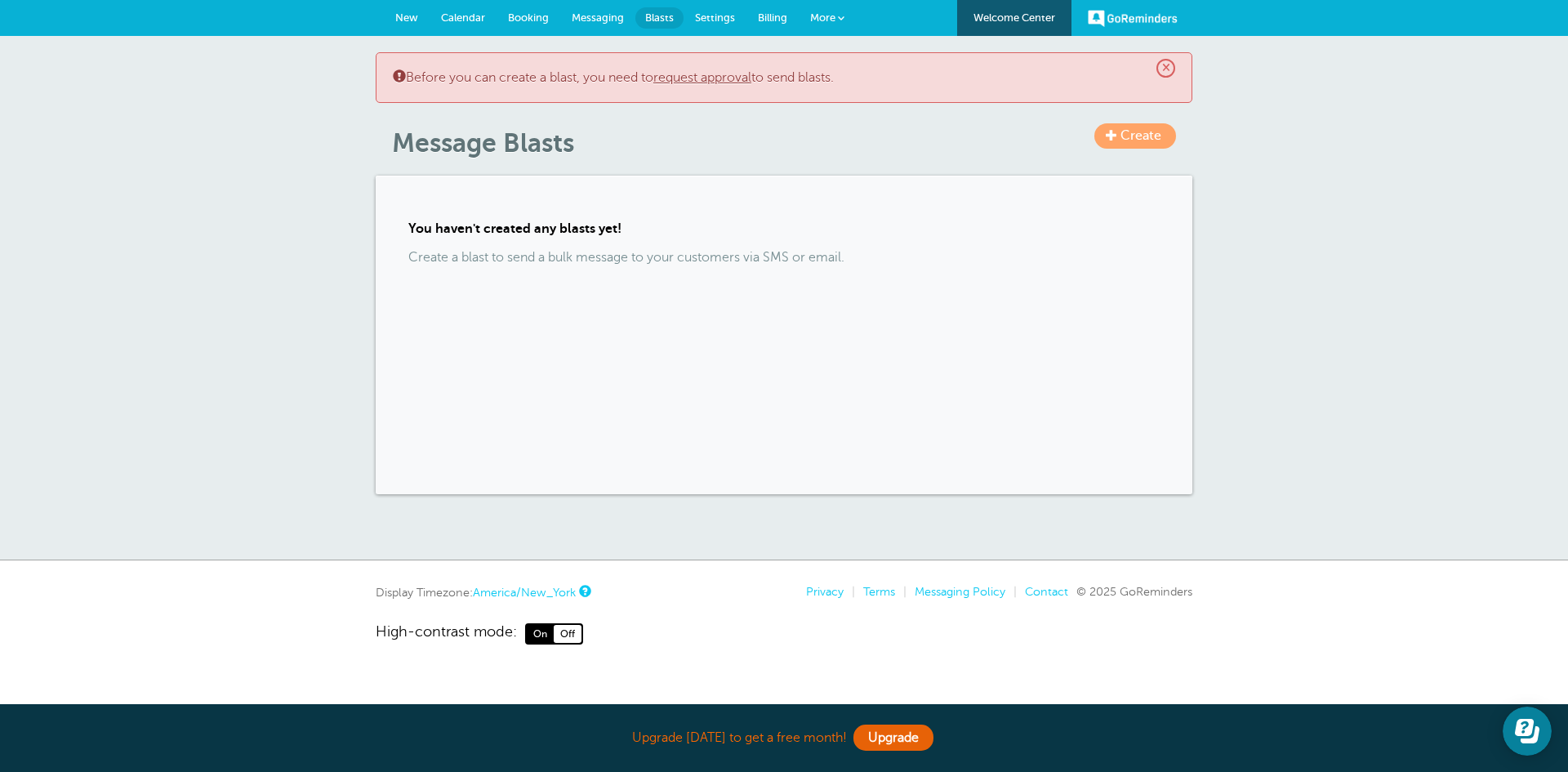
click at [1136, 135] on span "Create" at bounding box center [1140, 135] width 41 height 14
click at [725, 75] on link "request approval" at bounding box center [702, 77] width 98 height 14
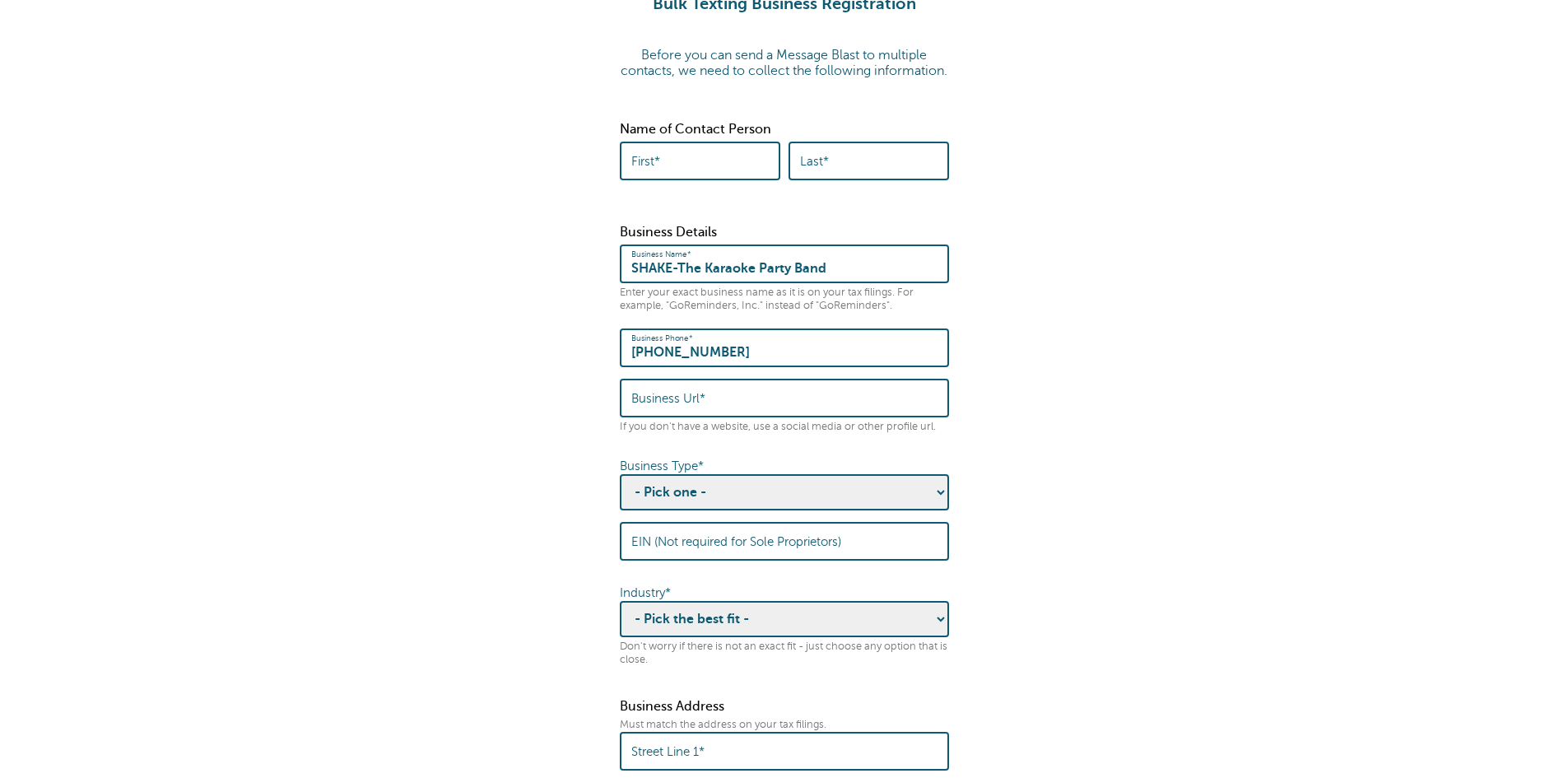
scroll to position [71, 0]
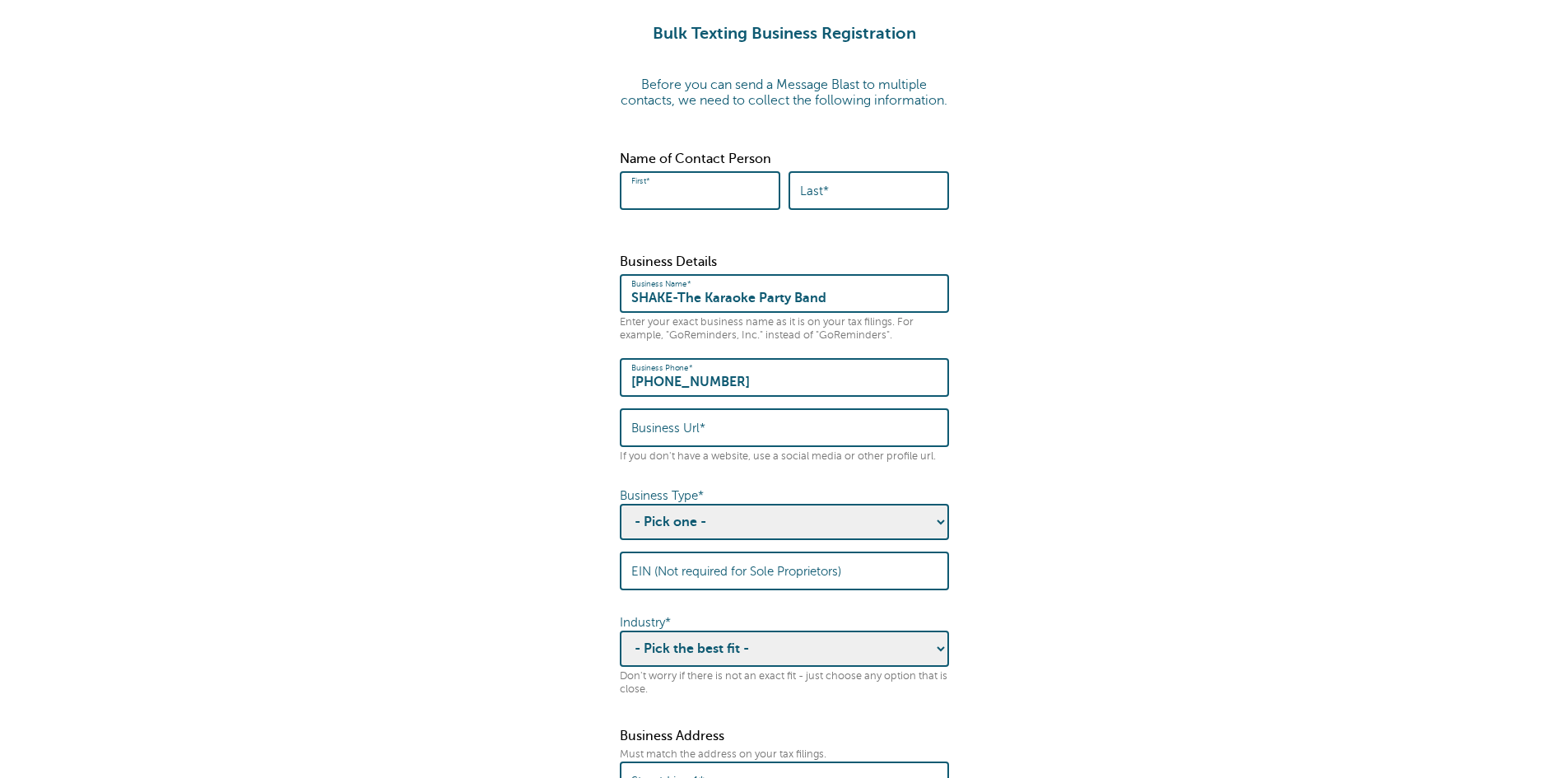
click at [669, 208] on input "First*" at bounding box center [700, 190] width 137 height 36
type input "[PERSON_NAME]"
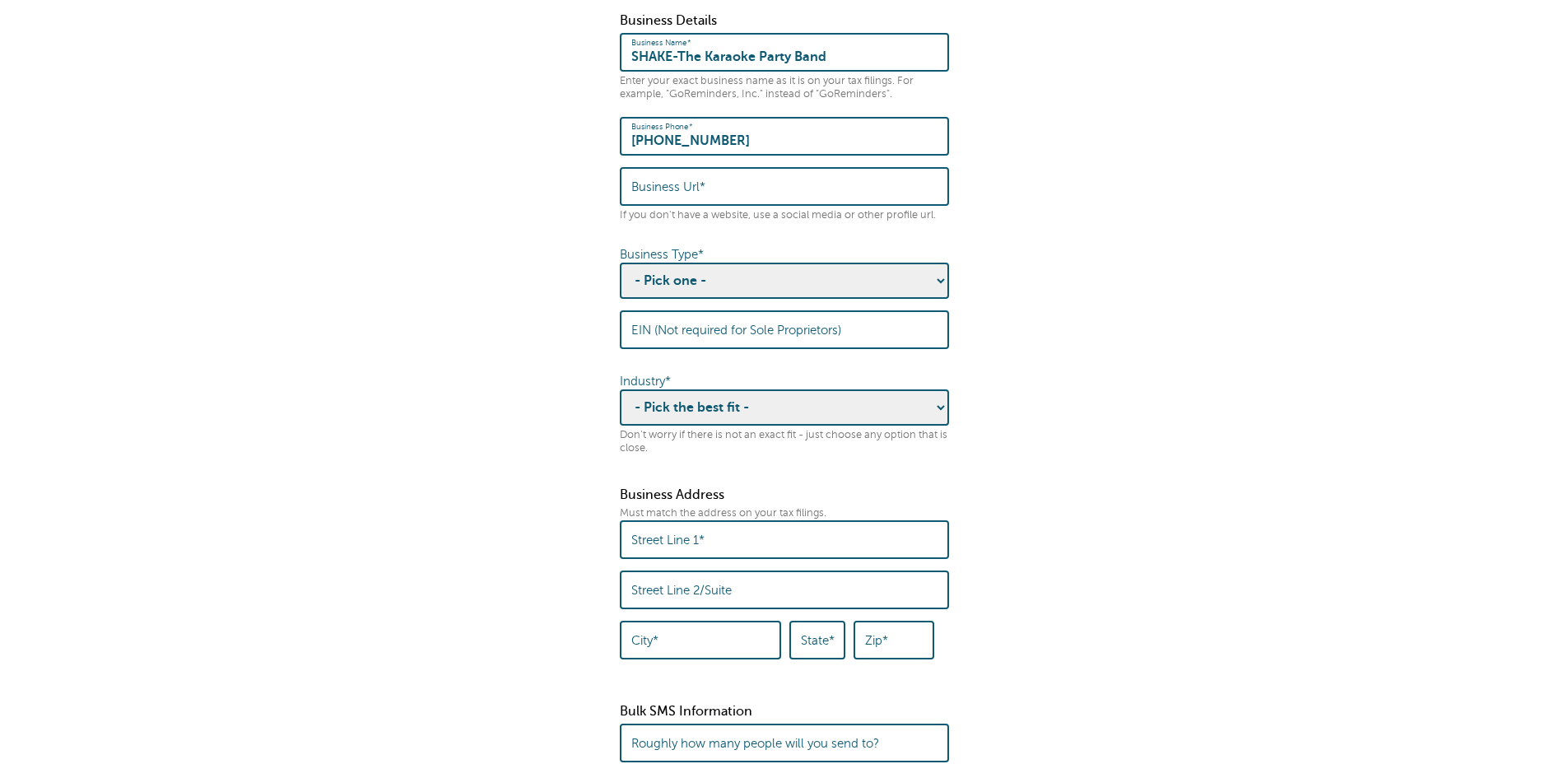
scroll to position [319, 0]
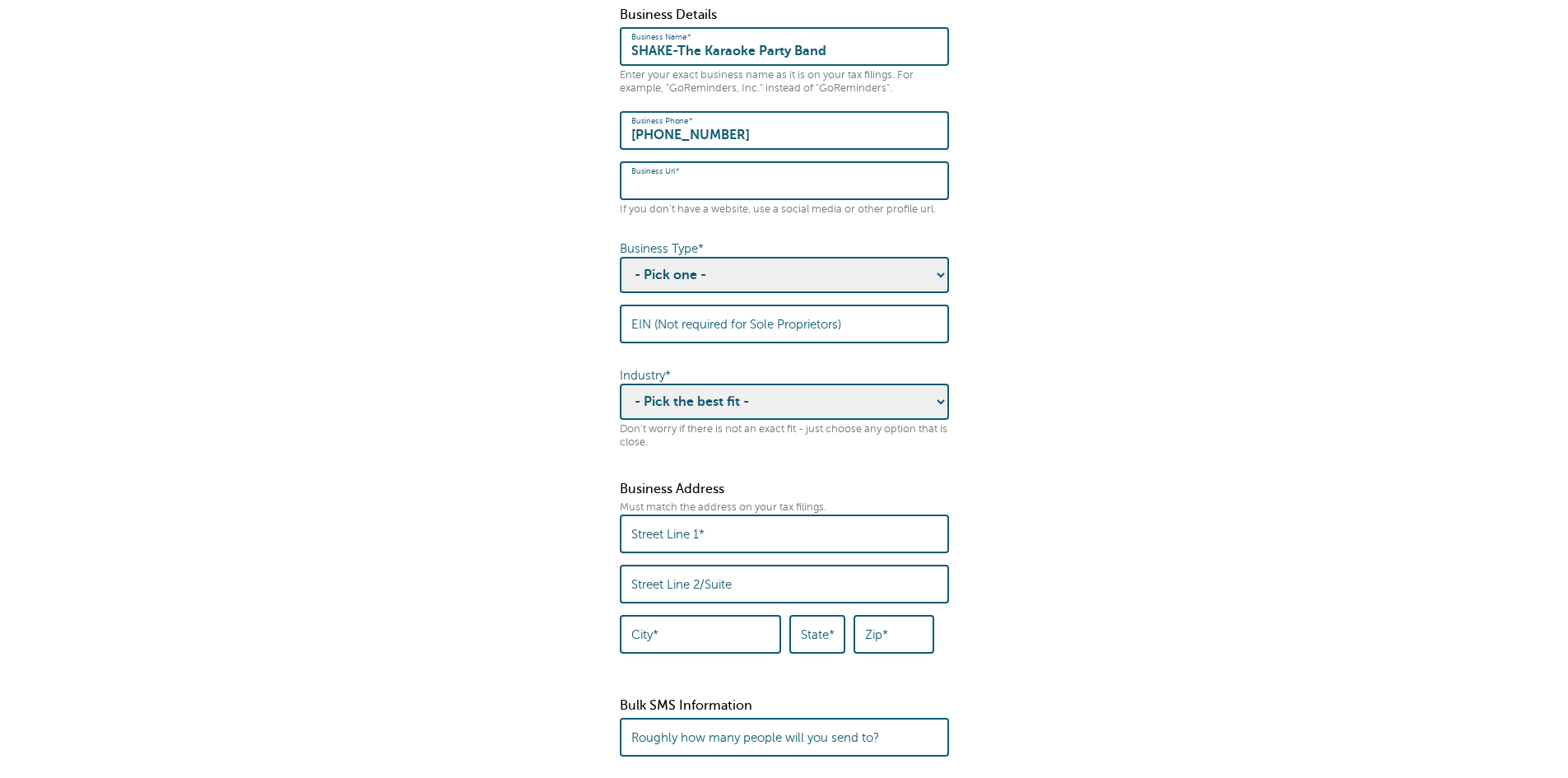
click at [674, 187] on div "Business Url*" at bounding box center [784, 181] width 329 height 39
click at [632, 188] on label "Business Url*" at bounding box center [668, 181] width 74 height 14
click at [632, 195] on input "Business Url*" at bounding box center [784, 181] width 306 height 36
paste input "https://www.facebook.com/shakethekaraokepartyband"
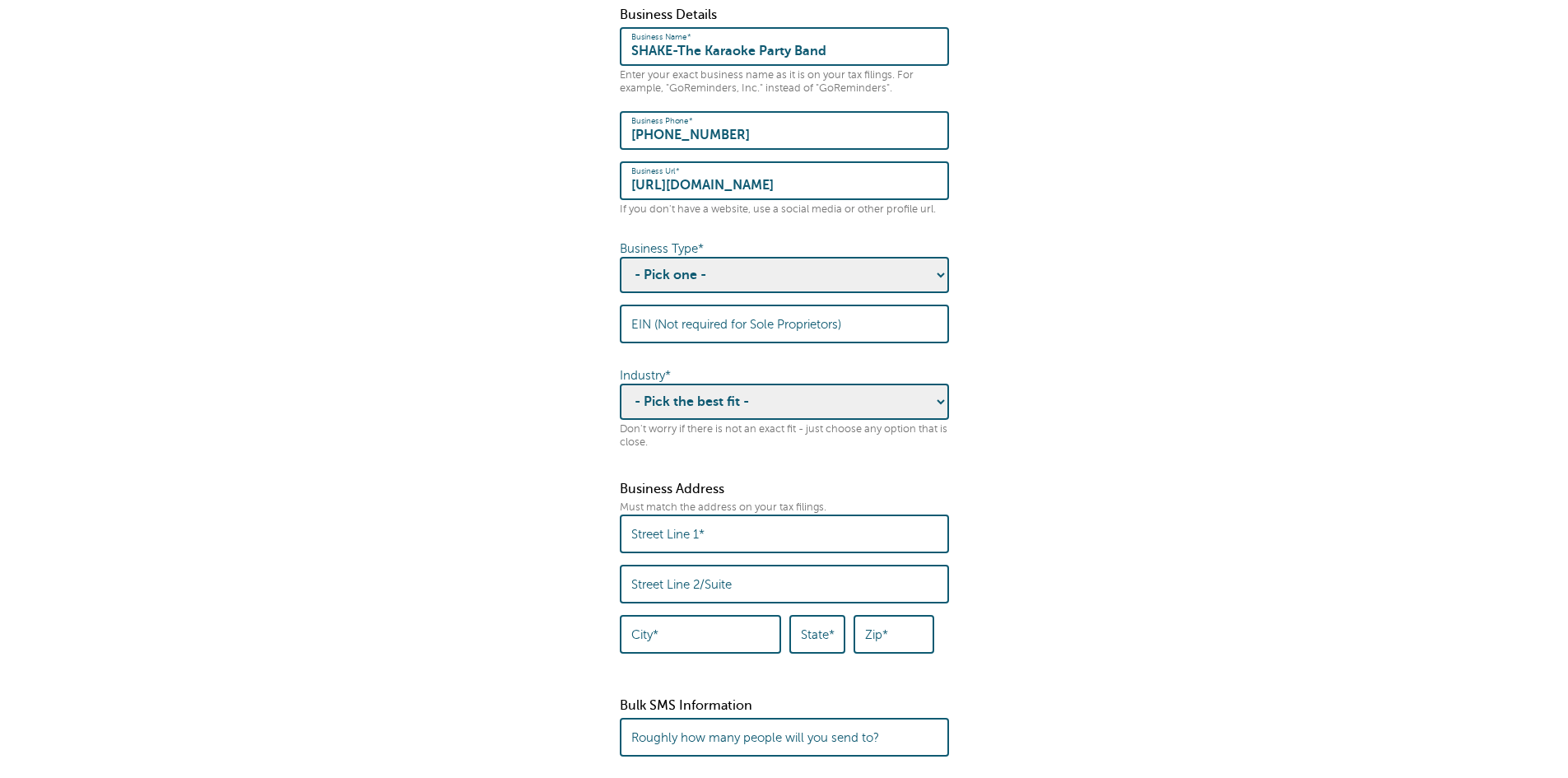
scroll to position [0, 0]
drag, startPoint x: 638, startPoint y: 203, endPoint x: 613, endPoint y: 208, distance: 25.5
click at [613, 208] on fieldset "Before you can send a Message Blast to multiple contacts, we need to collect th…" at bounding box center [784, 662] width 1535 height 1690
type input "https://www.facebook.com/shakethekaraokepartyband"
click at [932, 292] on select "- Pick one - Sole Proprietorship Partnership Limited Liability Corporation Co-o…" at bounding box center [784, 275] width 329 height 37
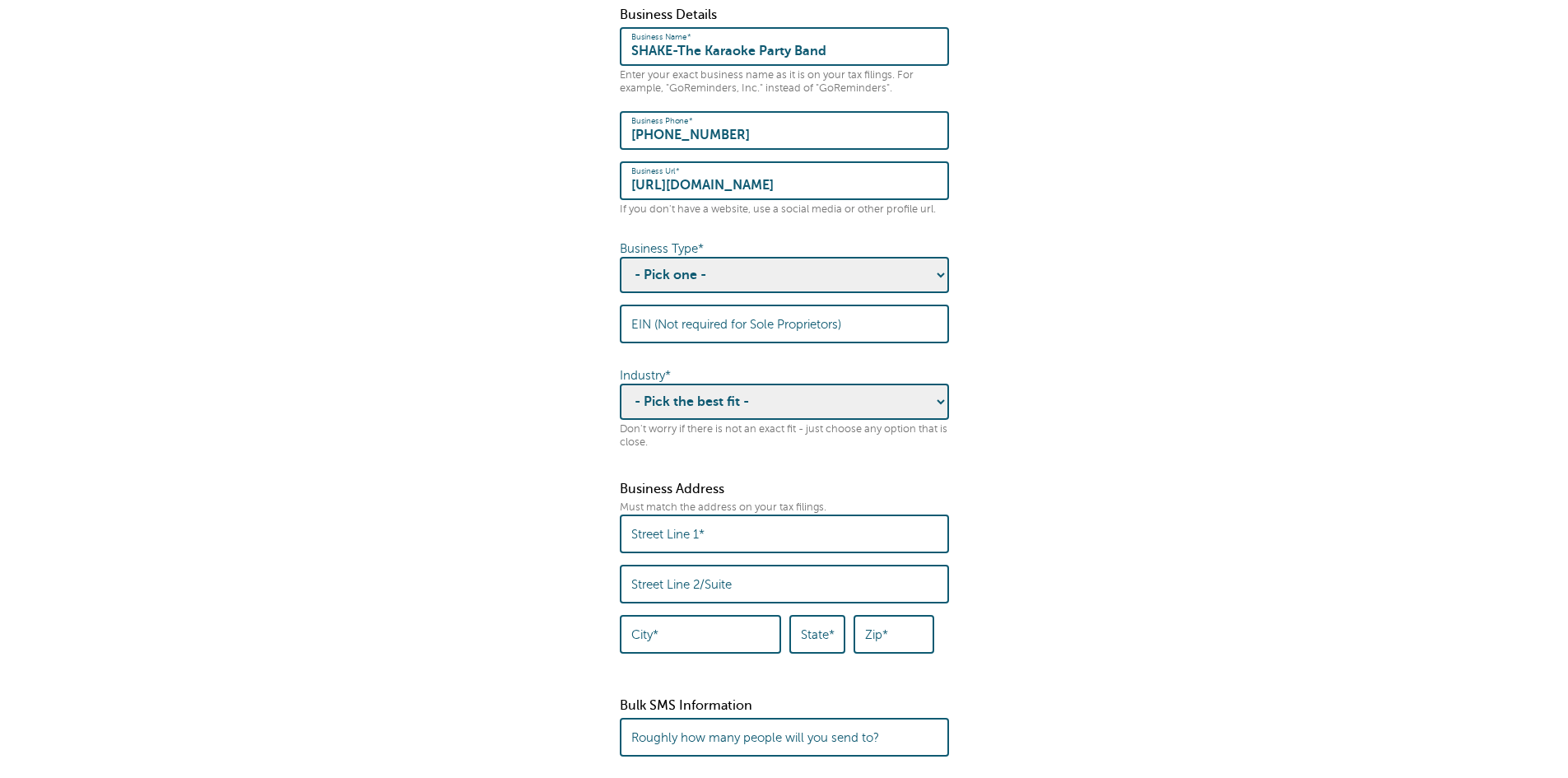
select select "Sole Proprietorship"
click at [619, 272] on select "- Pick one - Sole Proprietorship Partnership Limited Liability Corporation Co-o…" at bounding box center [784, 275] width 329 height 37
click at [651, 332] on label "EIN (Not required for Sole Proprietors)" at bounding box center [736, 323] width 210 height 14
click at [651, 340] on input "EIN (Not required for Sole Proprietors)" at bounding box center [784, 323] width 306 height 36
click at [678, 420] on select "- Pick the best fit - Agriculture Automotive Banking Consumer Education Electro…" at bounding box center [784, 402] width 329 height 37
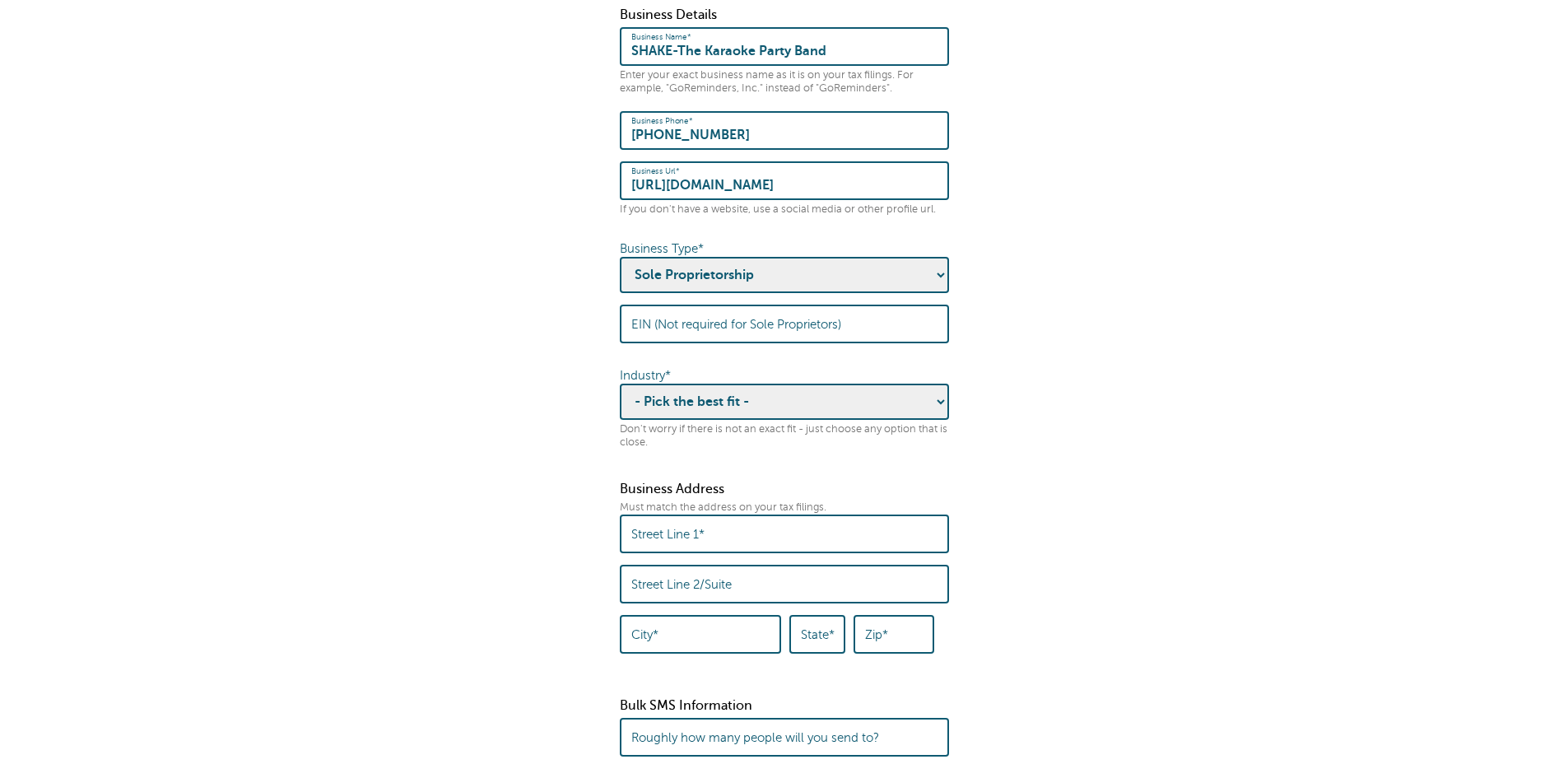
select select "FOOD_AND_BEVERAGE"
click at [619, 400] on select "- Pick the best fit - Agriculture Automotive Banking Consumer Education Electro…" at bounding box center [784, 402] width 329 height 37
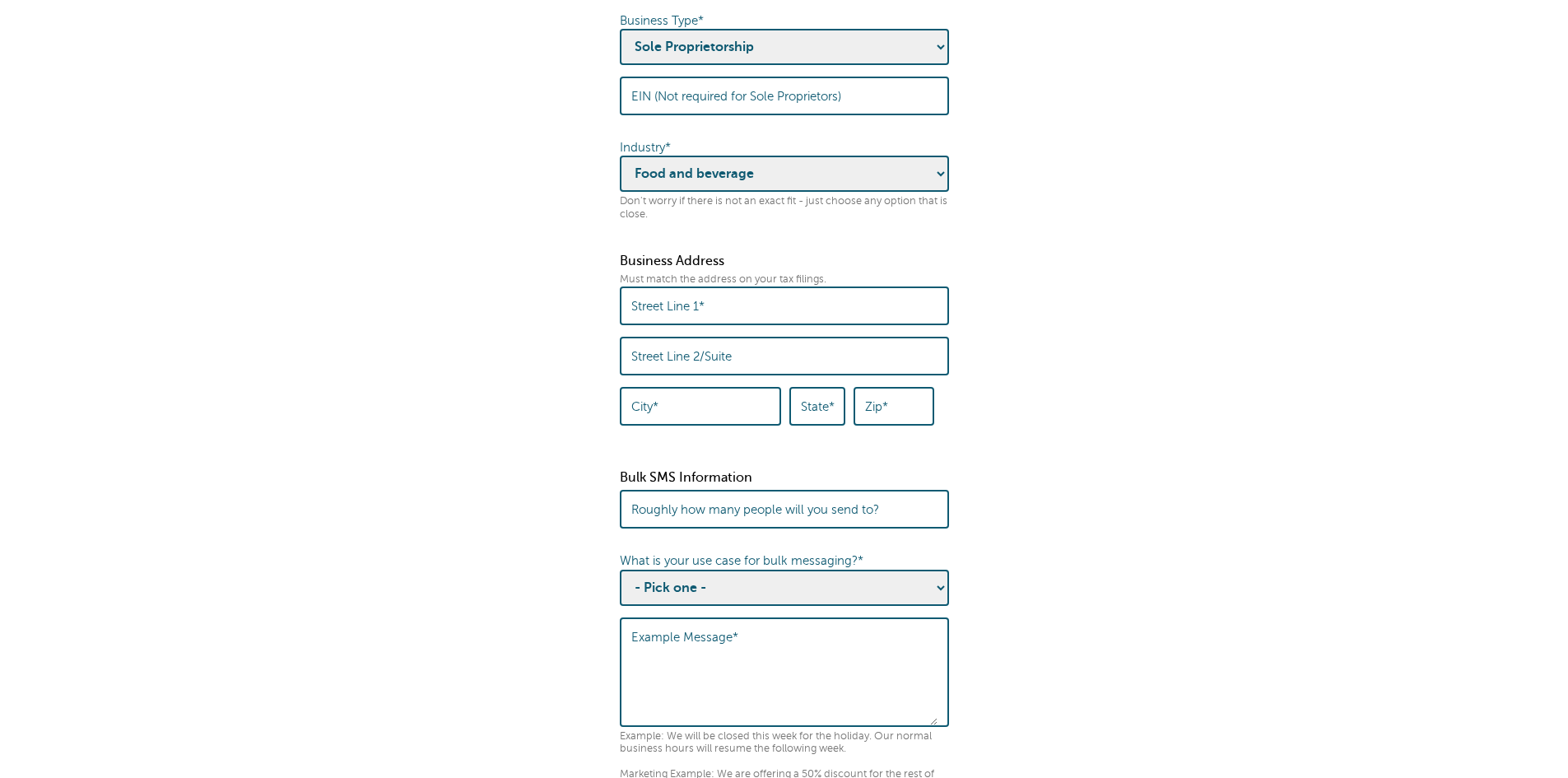
scroll to position [566, 0]
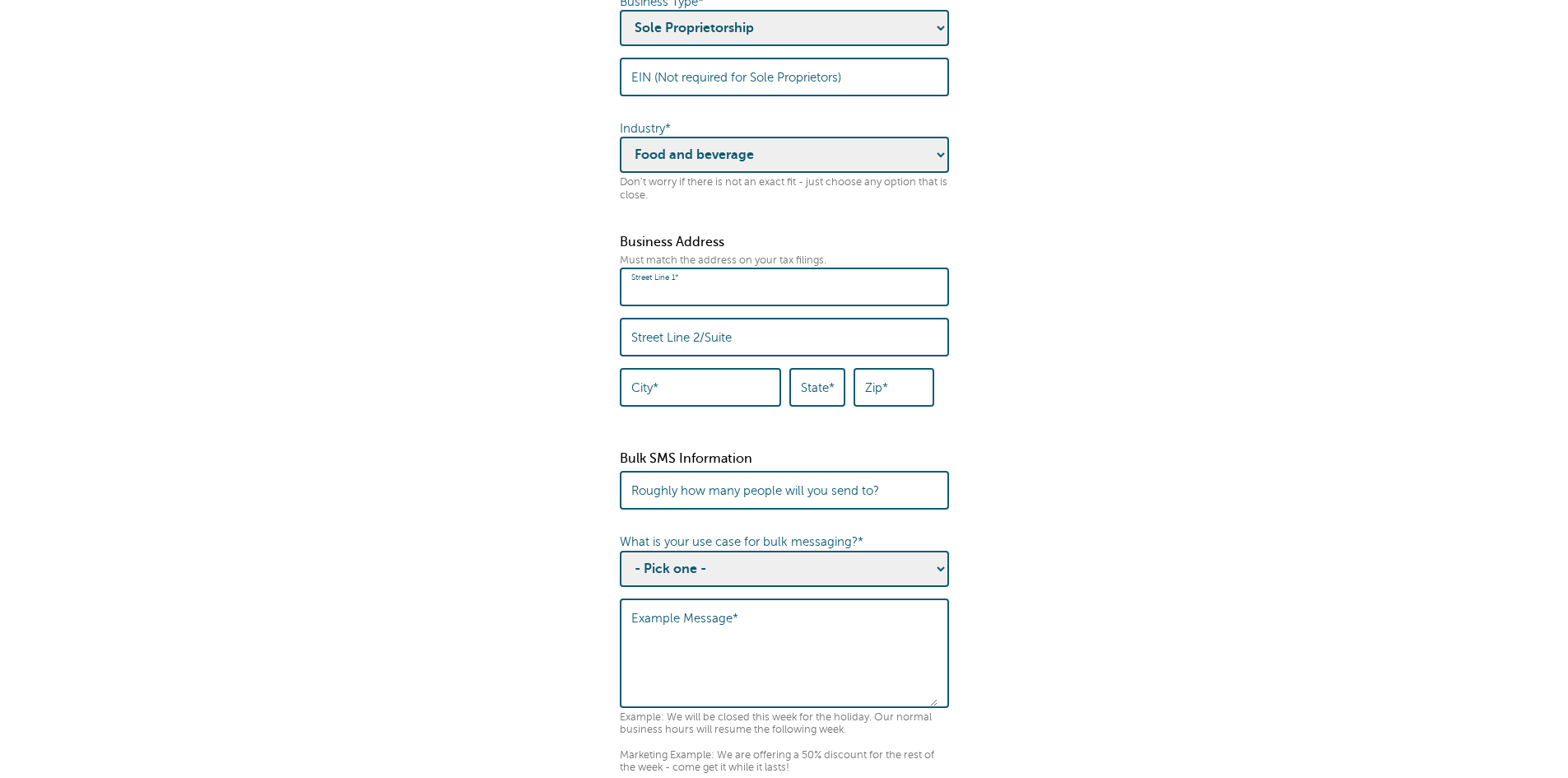
click at [677, 305] on input "Street Line 1*" at bounding box center [784, 287] width 306 height 36
type input "4008 Verner Street"
click at [662, 343] on div "Street Line 2/Suite" at bounding box center [784, 337] width 329 height 39
click at [636, 395] on label "City*" at bounding box center [645, 387] width 27 height 14
click at [636, 405] on input "City*" at bounding box center [700, 387] width 138 height 36
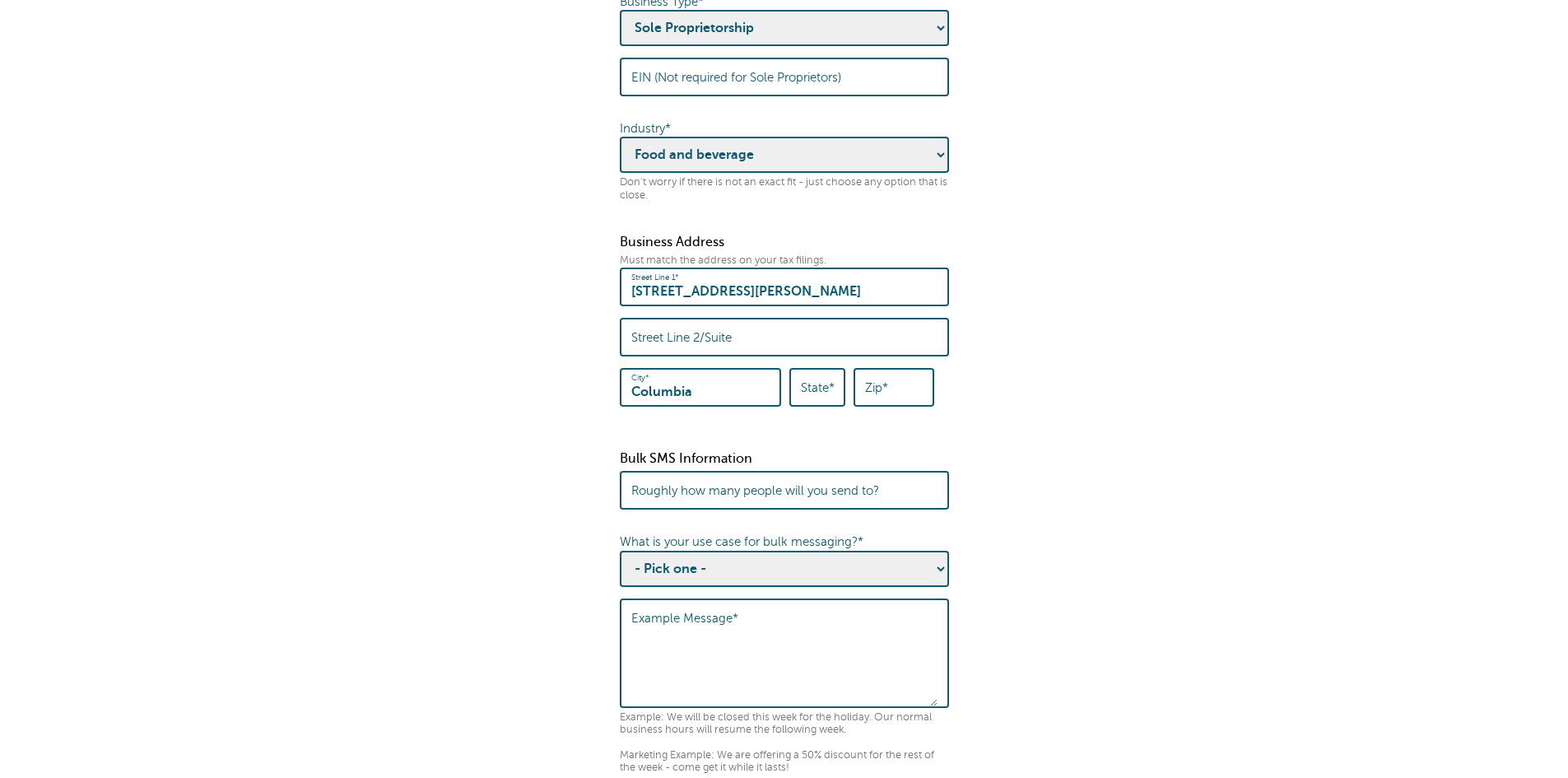
type input "Columbia"
click at [831, 395] on label "State*" at bounding box center [817, 387] width 34 height 14
click at [831, 405] on input "State*" at bounding box center [817, 387] width 33 height 36
type input "SC"
type input "29204"
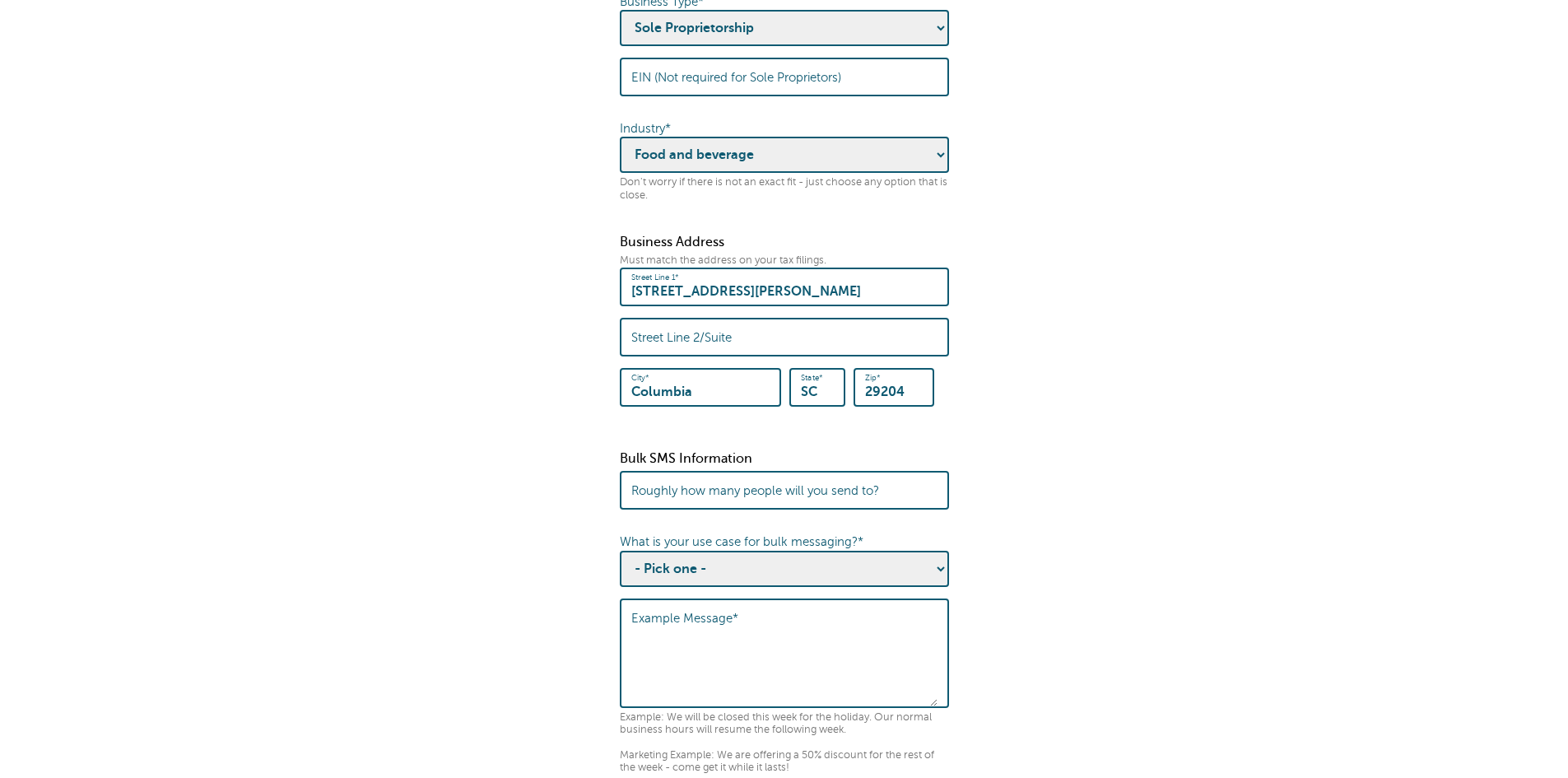
type input "SC"
click at [689, 498] on label "Roughly how many people will you send to?" at bounding box center [755, 490] width 248 height 14
click at [689, 508] on input "Roughly how many people will you send to?" at bounding box center [784, 490] width 306 height 36
click at [808, 508] on input "Roughly how many people will you send to?" at bounding box center [784, 490] width 306 height 36
click at [832, 508] on input "Roughly how many people will you send to?" at bounding box center [784, 490] width 306 height 36
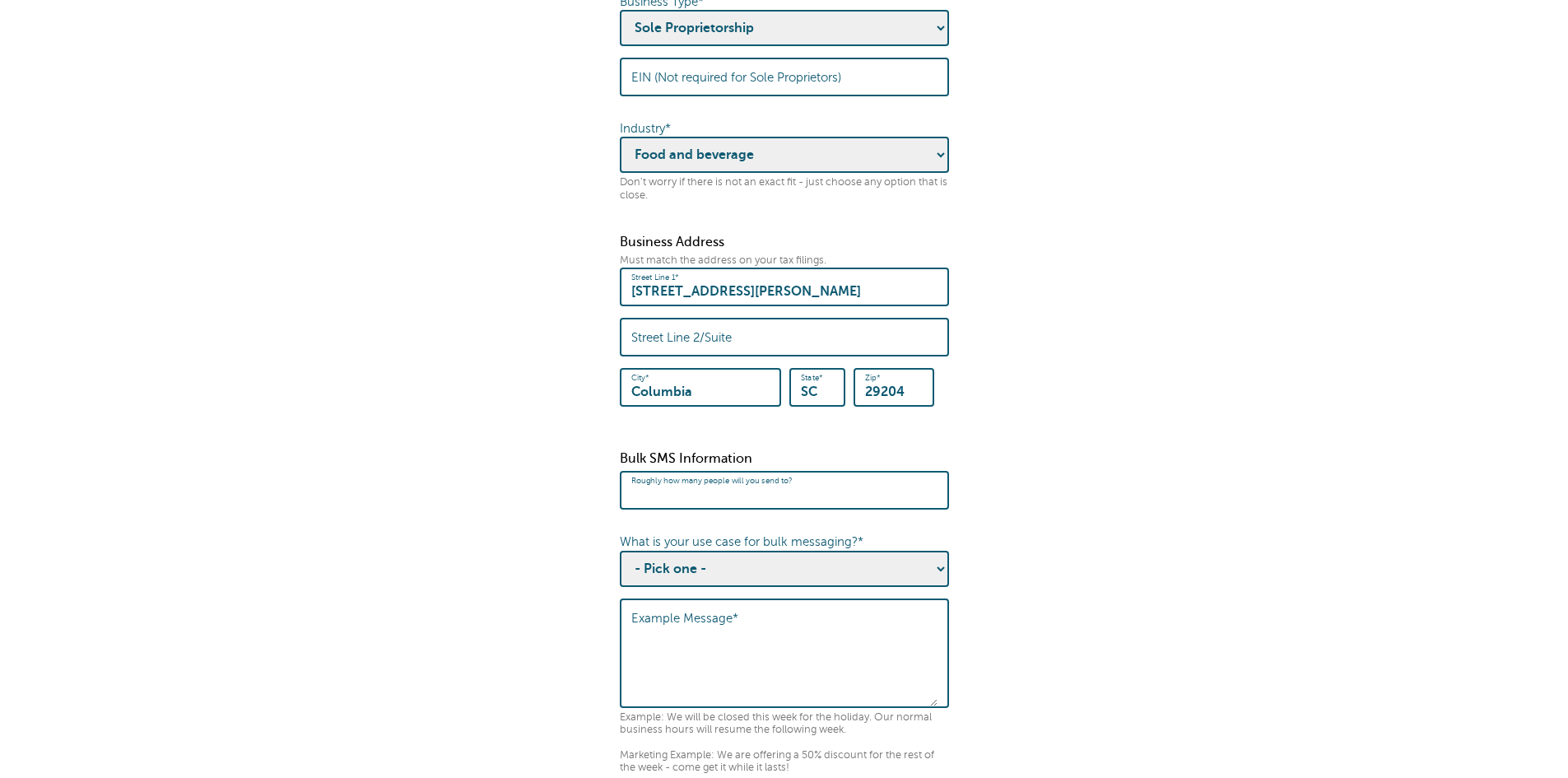
click at [658, 508] on input "Roughly how many people will you send to?" at bounding box center [784, 490] width 306 height 36
type input "150"
click at [729, 587] on select "- Pick one - Sending notifications of business updates Sending marketing offers…" at bounding box center [784, 570] width 329 height 37
select select "Event Updates"
click at [619, 566] on select "- Pick one - Sending notifications of business updates Sending marketing offers…" at bounding box center [784, 570] width 329 height 37
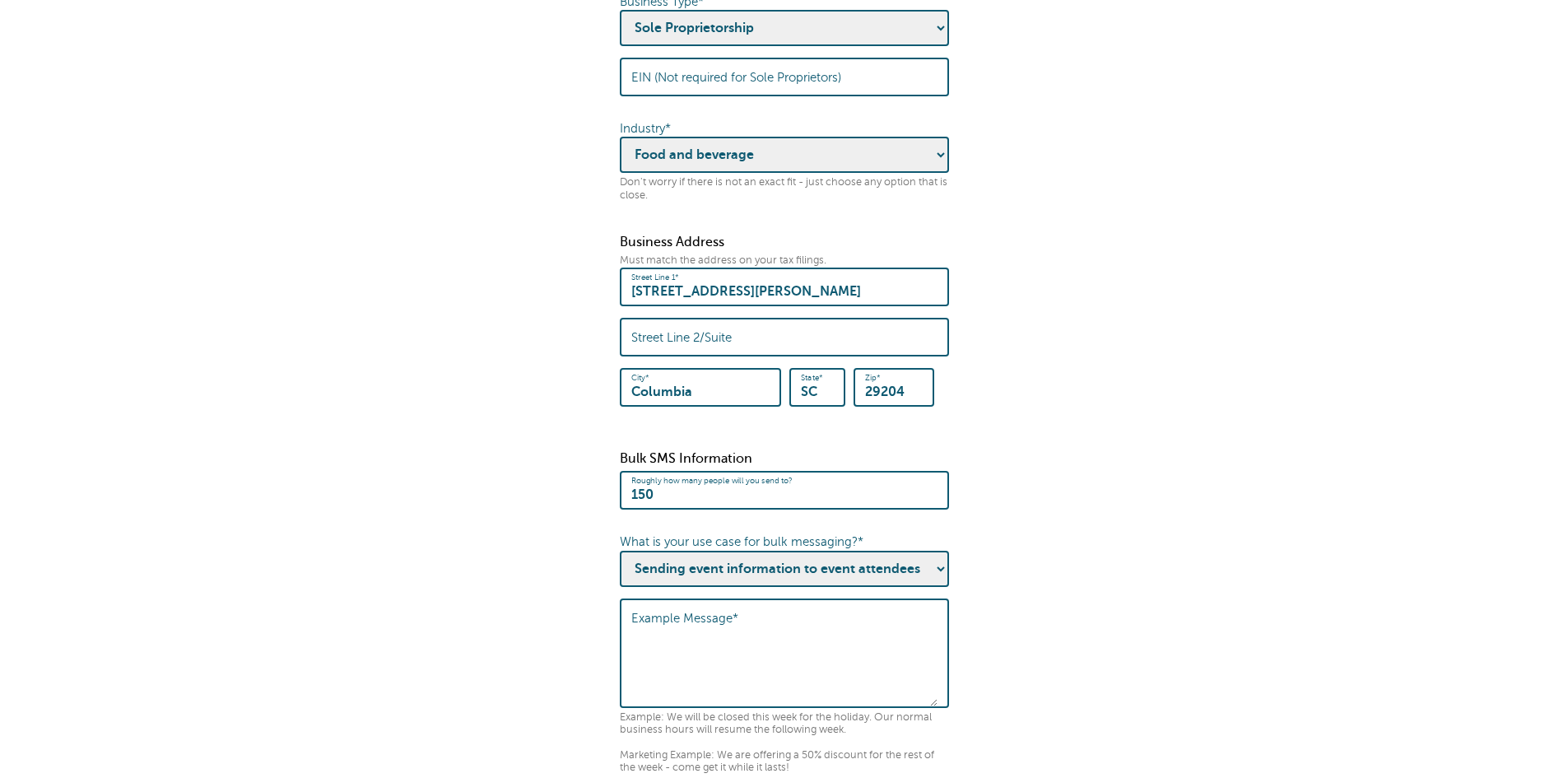
click at [680, 625] on label "Example Message*" at bounding box center [684, 618] width 107 height 14
click at [680, 633] on textarea "Example Message*" at bounding box center [784, 655] width 306 height 102
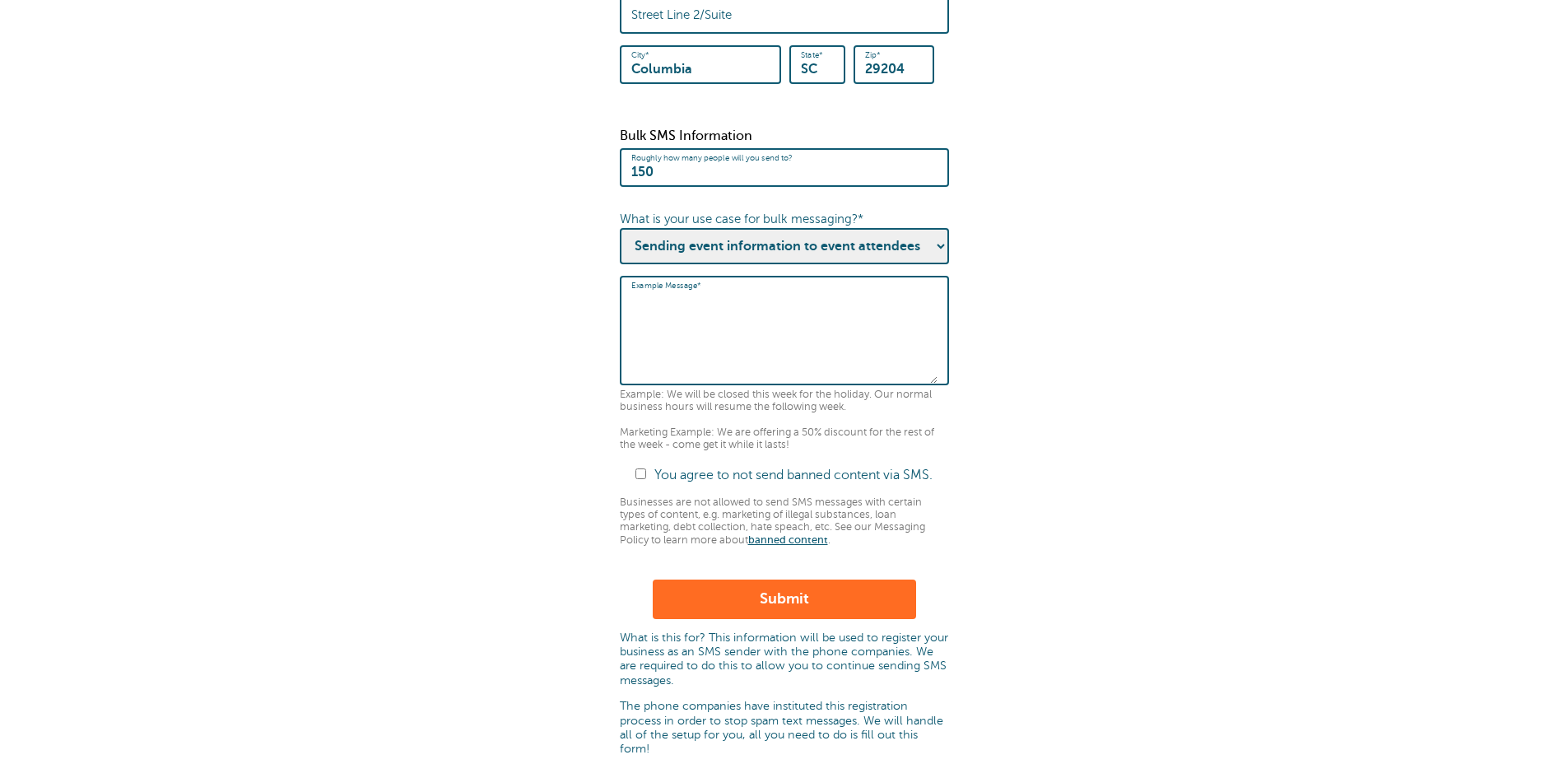
scroll to position [895, 0]
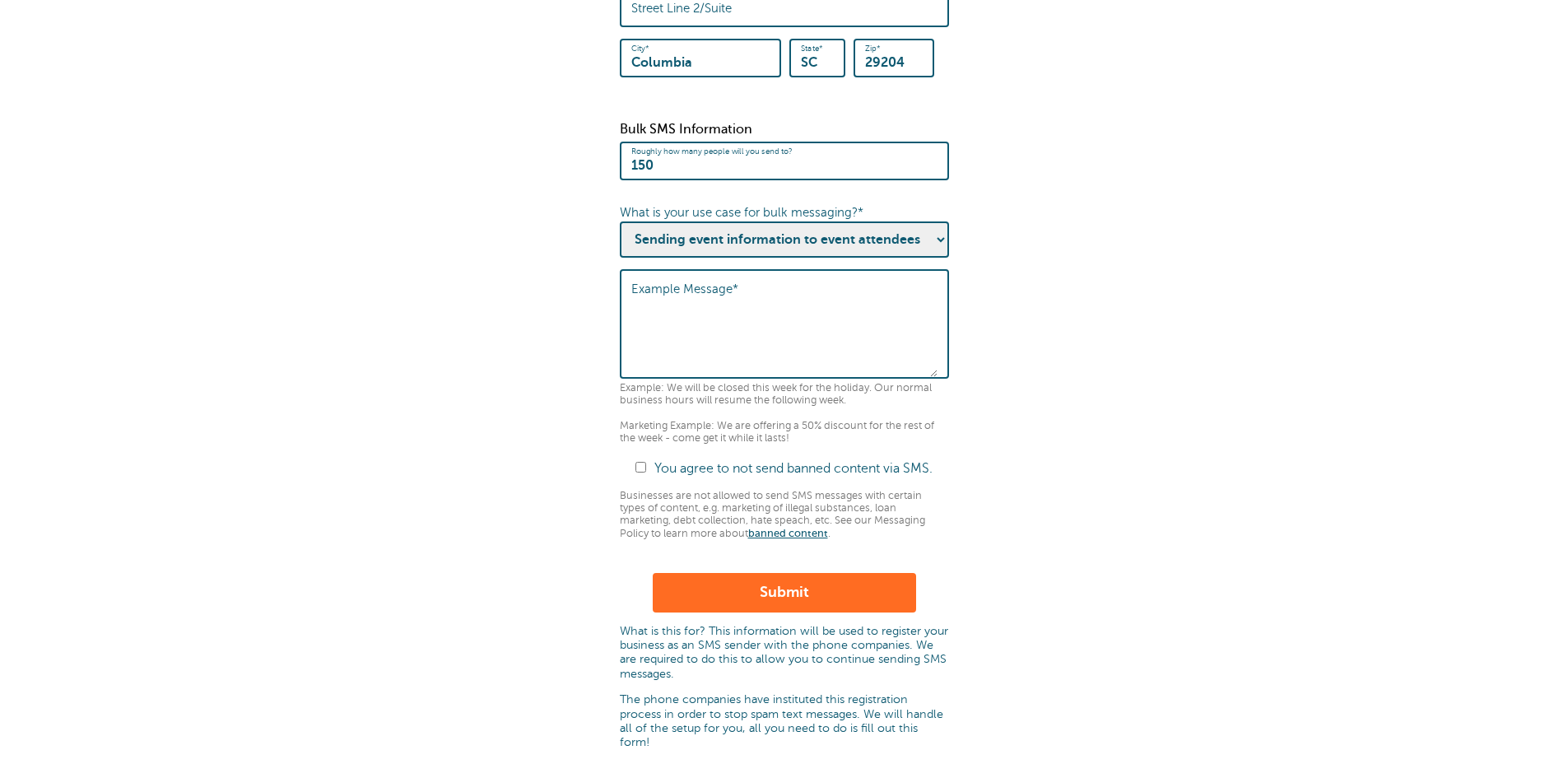
click at [636, 473] on input "You agree to not send banned content via SMS." at bounding box center [640, 467] width 11 height 11
checkbox input "true"
click at [653, 313] on textarea "Example Message*" at bounding box center [784, 326] width 306 height 102
paste textarea "Hi! This is Fred with Shake — The Karaoke Party Band! We use GoReminders to sen…"
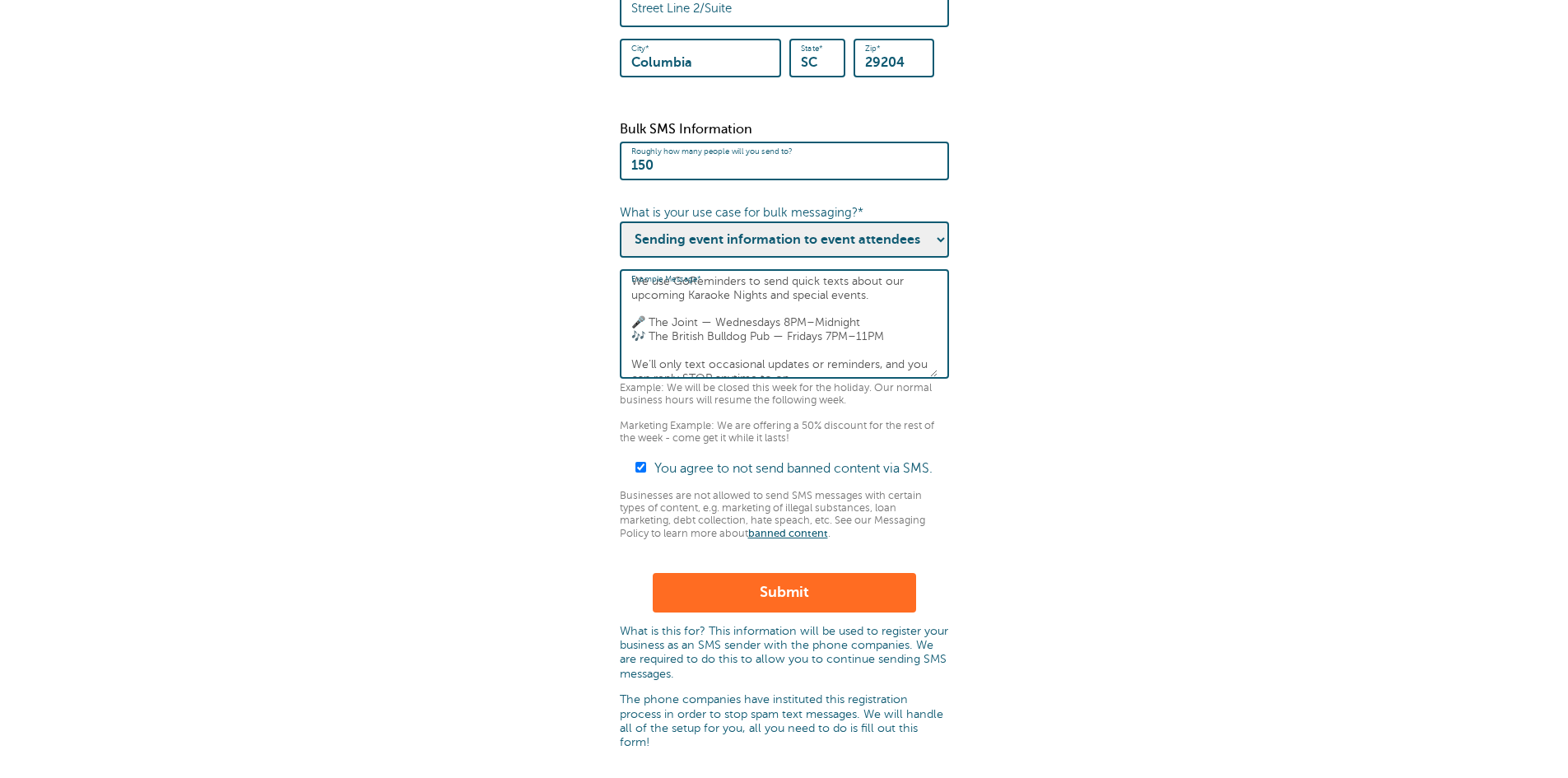
type textarea "Hi! This is Fred with Shake — The Karaoke Party Band! We use GoReminders to sen…"
click at [784, 613] on button "Submit" at bounding box center [784, 593] width 263 height 40
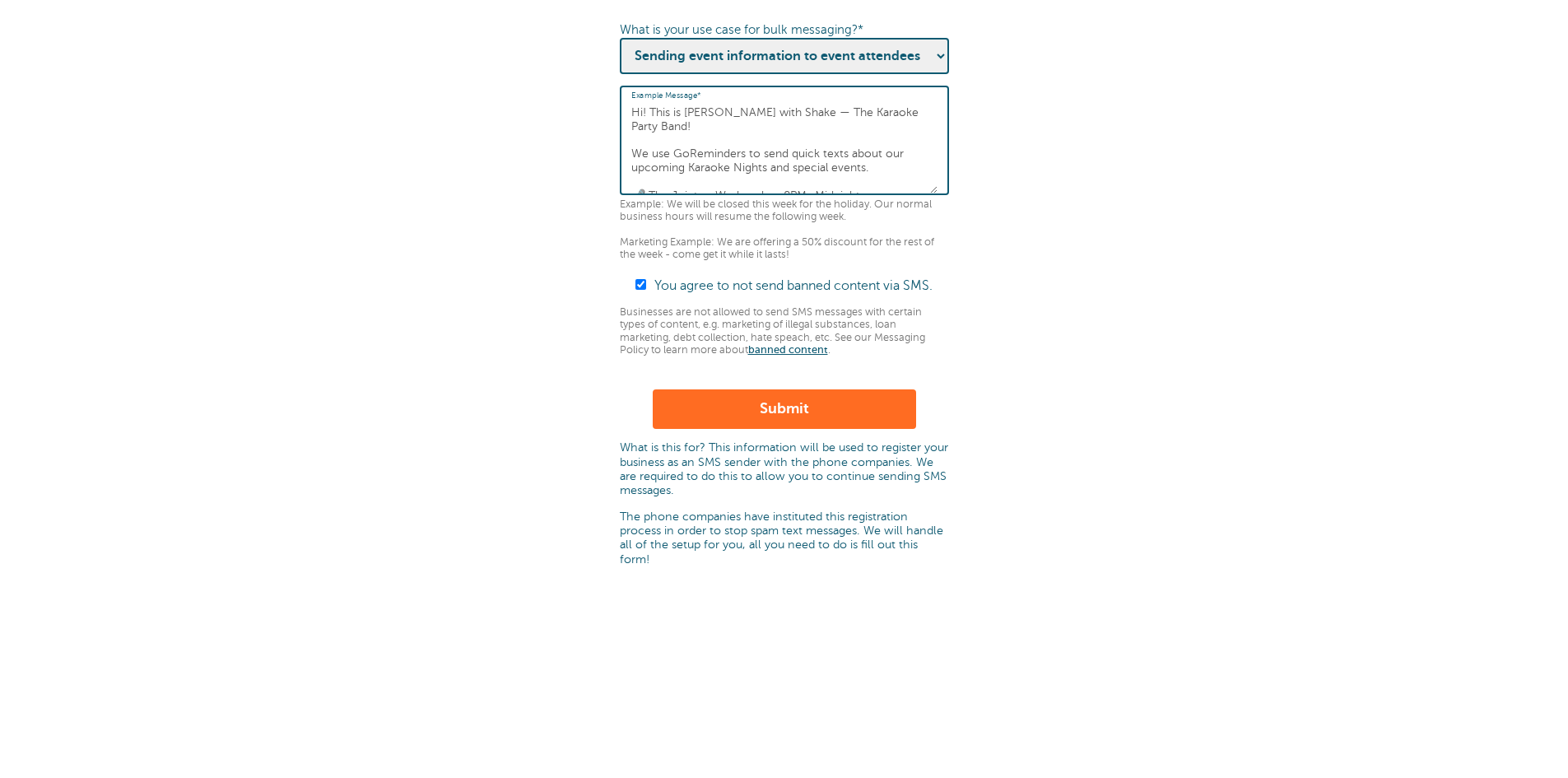
scroll to position [1148, 0]
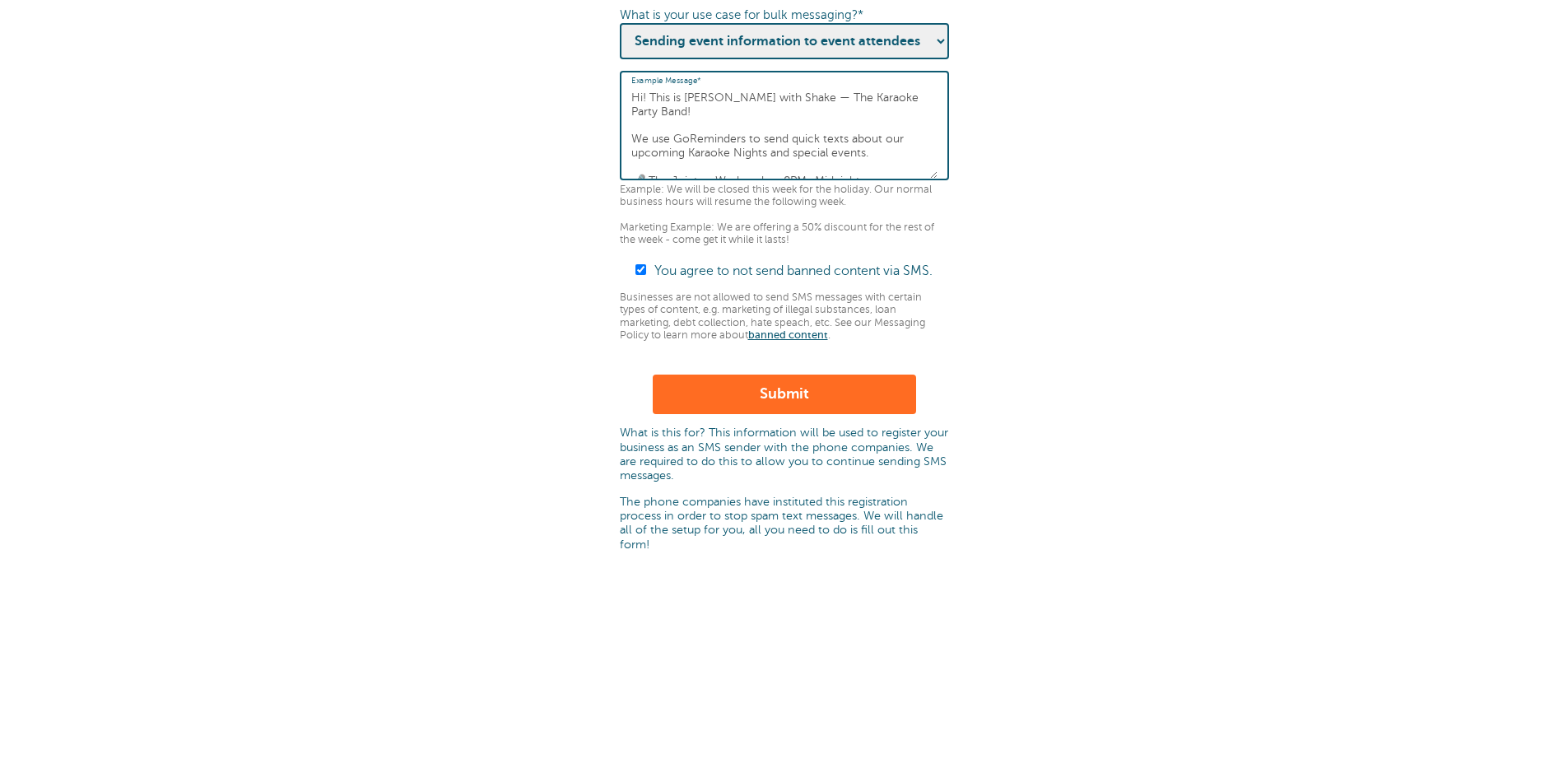
click at [789, 414] on button "Submit" at bounding box center [784, 394] width 263 height 40
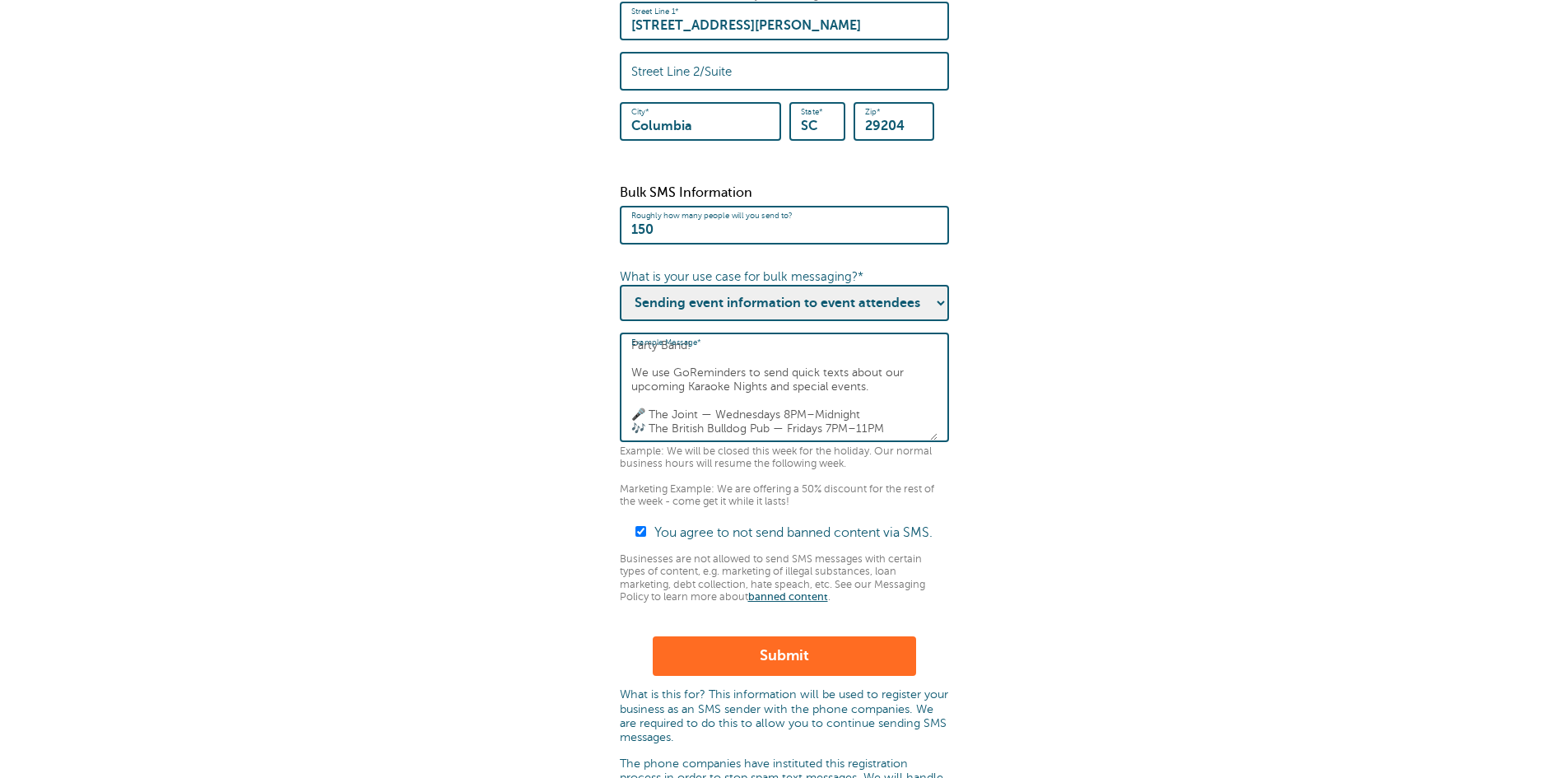
scroll to position [56, 0]
drag, startPoint x: 812, startPoint y: 448, endPoint x: 679, endPoint y: 461, distance: 133.6
click at [679, 461] on div "Bulk SMS Information Roughly how many people will you send to? 150 What is your…" at bounding box center [784, 394] width 329 height 418
drag, startPoint x: 674, startPoint y: 446, endPoint x: 630, endPoint y: 422, distance: 50.1
click at [630, 422] on div "Example Message* Hi! This is Fred with Shake — The Karaoke Party Band! We use G…" at bounding box center [784, 387] width 329 height 109
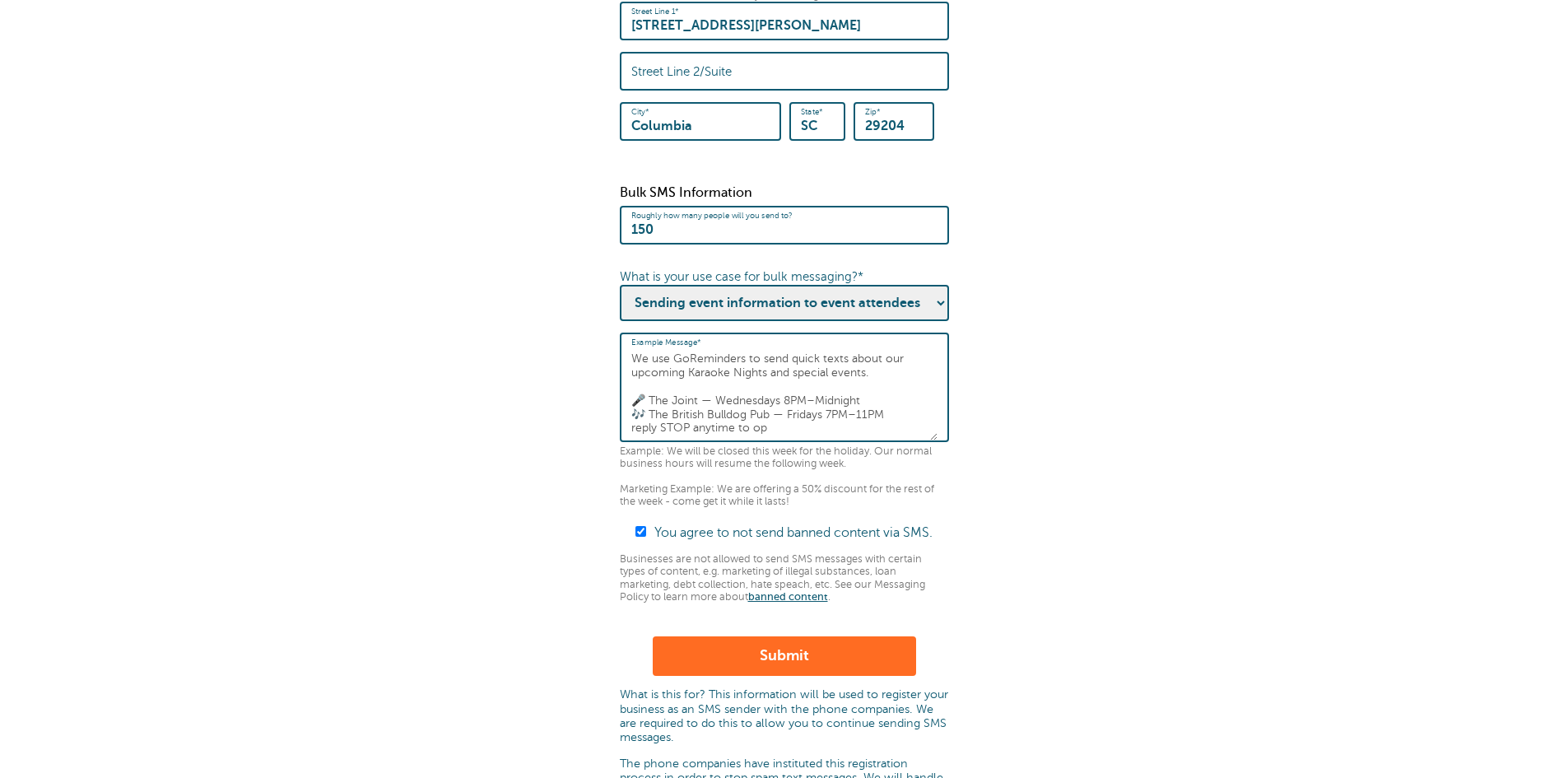
scroll to position [28, 0]
type textarea "Hi! This is [PERSON_NAME] with Shake — The Karaoke Party Band! We use GoReminde…"
click at [786, 671] on button "Submit" at bounding box center [784, 655] width 263 height 40
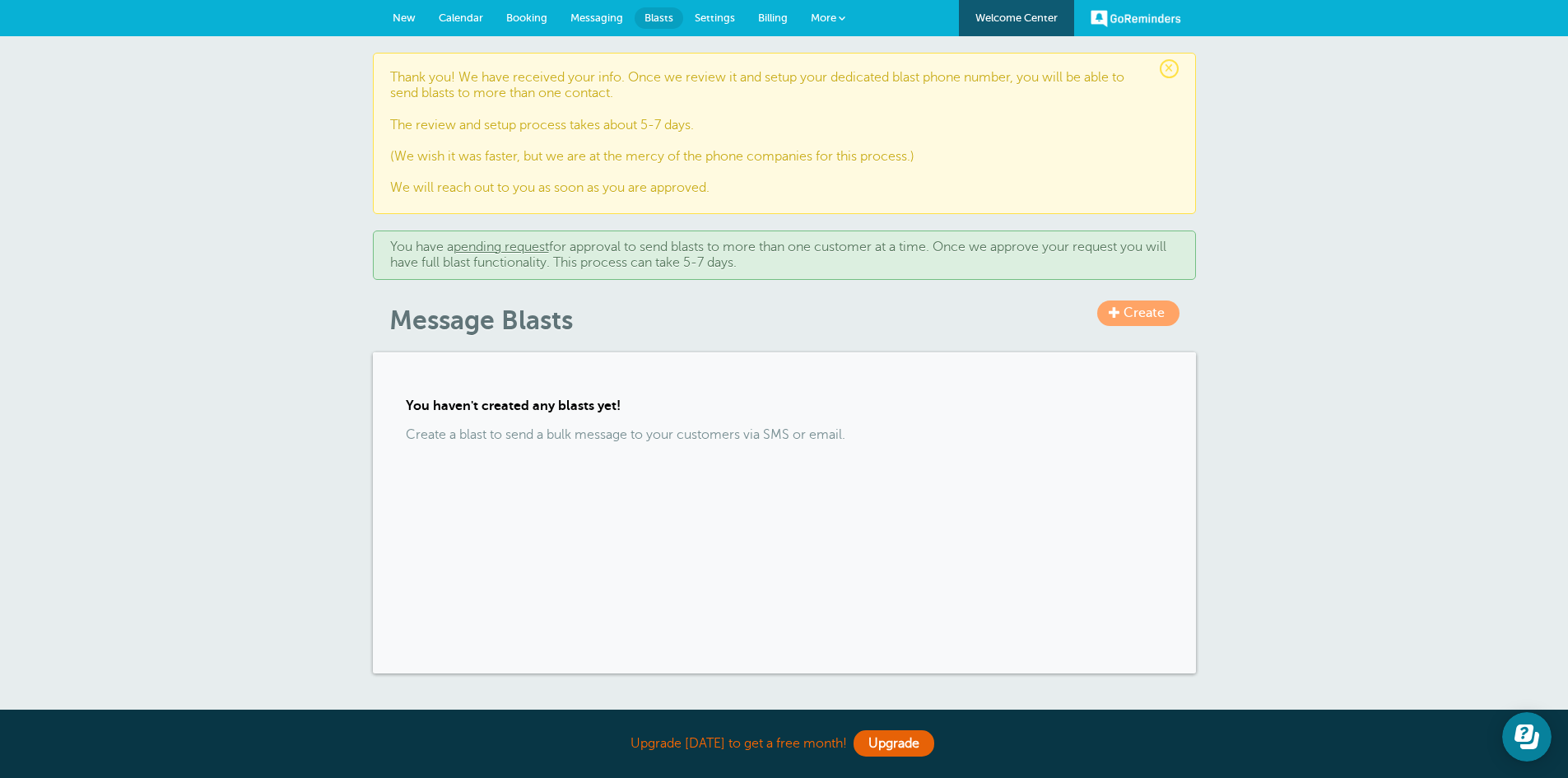
click at [1138, 307] on span "Create" at bounding box center [1143, 312] width 41 height 14
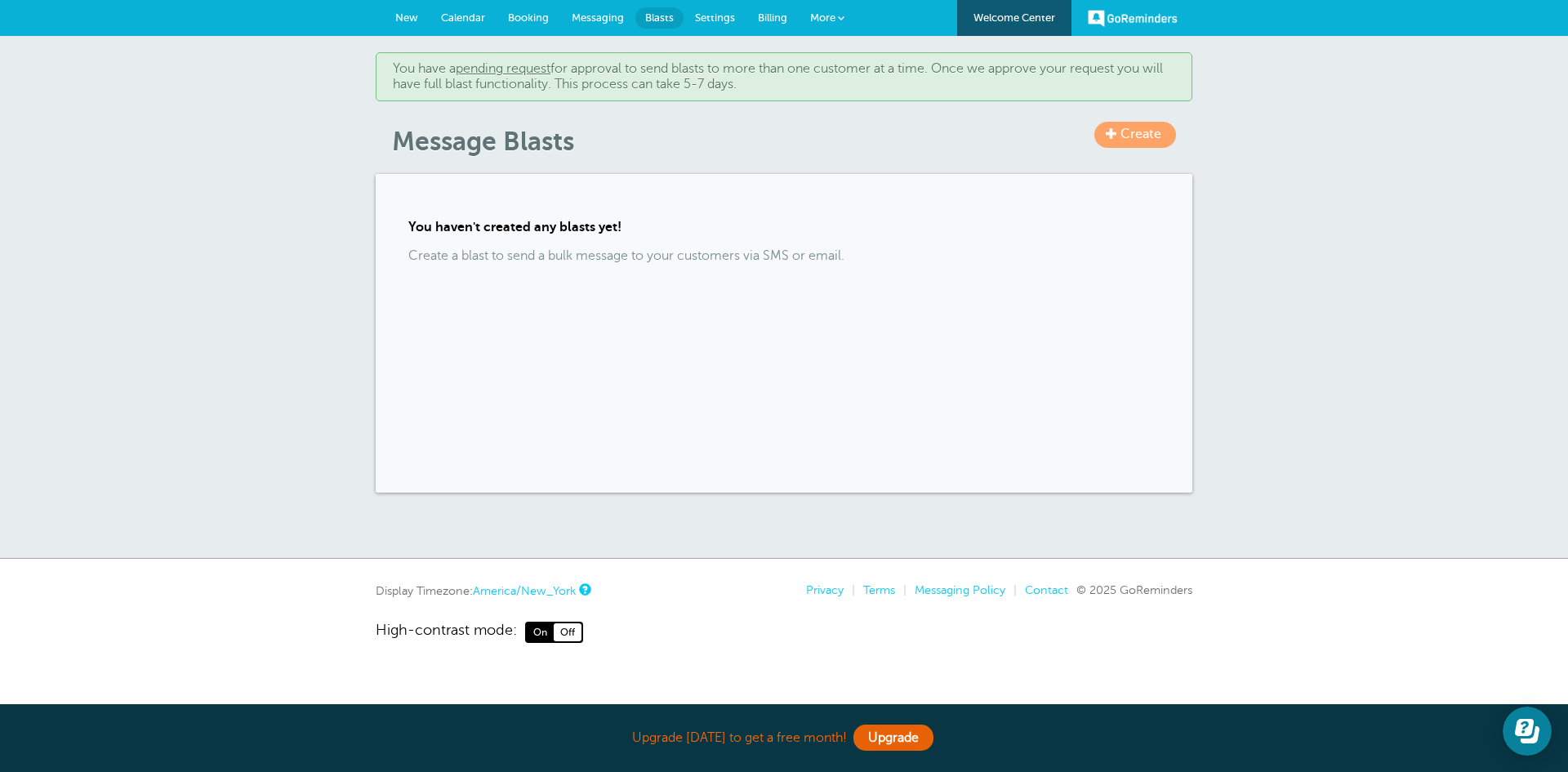
click at [502, 65] on link "pending request" at bounding box center [503, 68] width 95 height 14
